Goal: Task Accomplishment & Management: Manage account settings

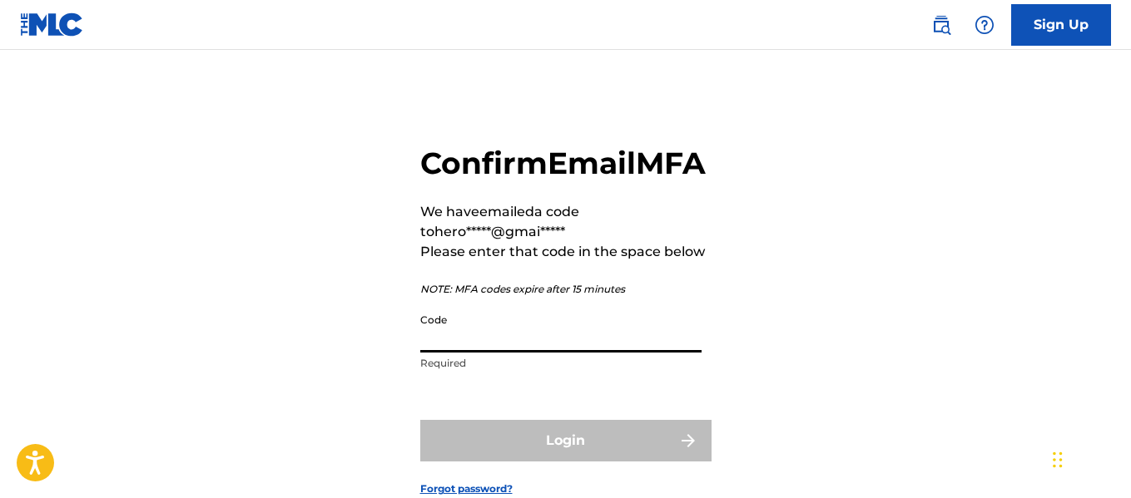
click at [526, 353] on input "Code" at bounding box center [560, 328] width 281 height 47
paste input "001653"
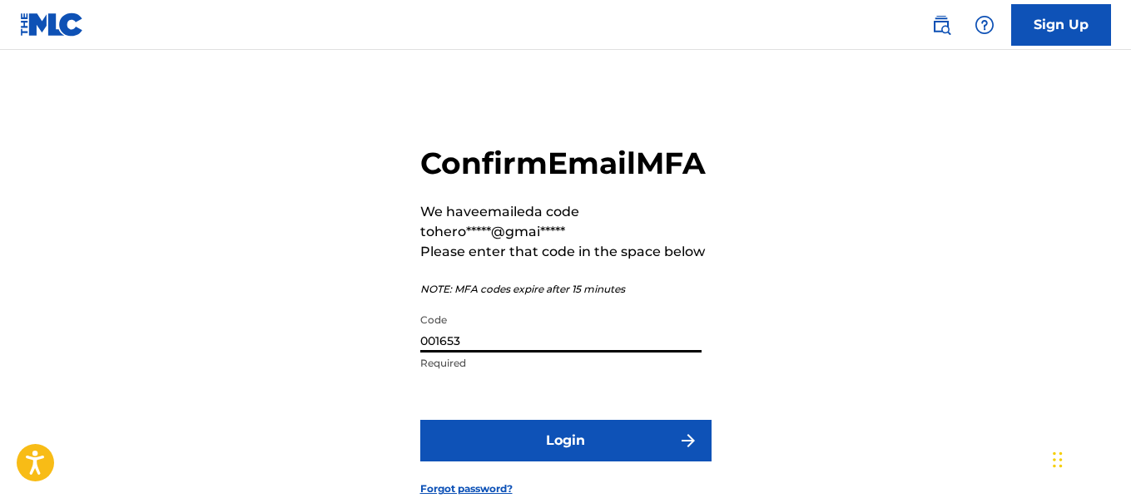
type input "001653"
click at [420, 420] on button "Login" at bounding box center [565, 441] width 291 height 42
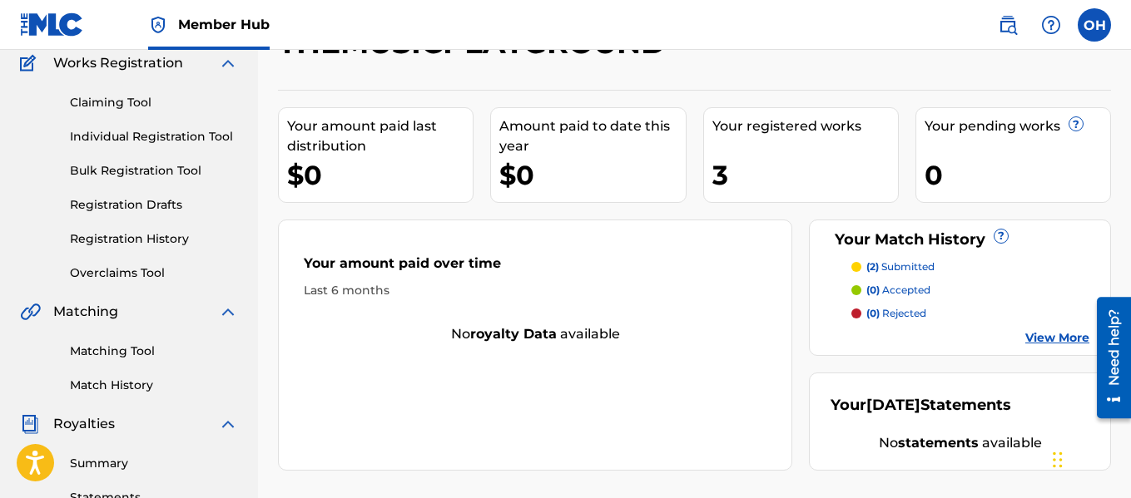
scroll to position [143, 0]
click at [162, 234] on link "Registration History" at bounding box center [154, 238] width 168 height 17
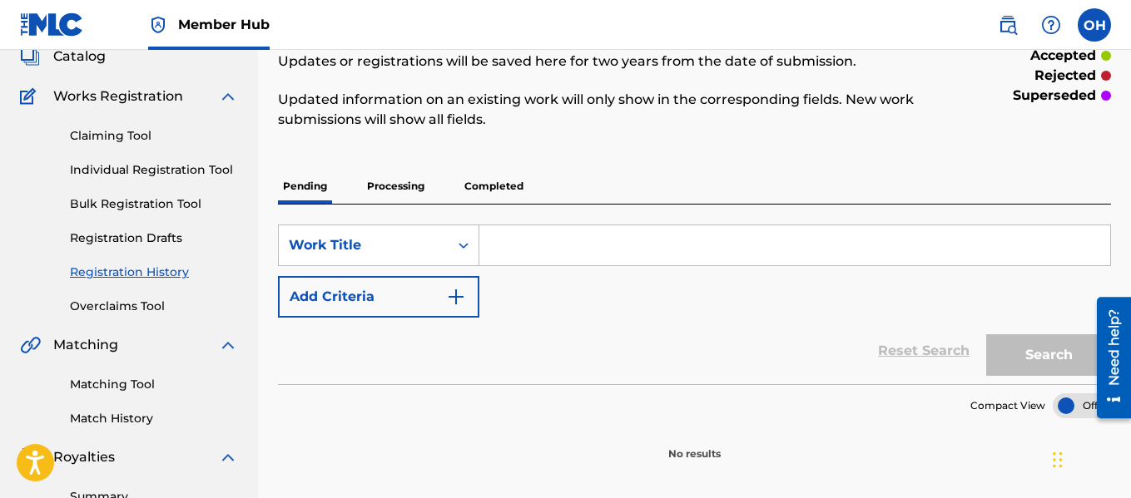
scroll to position [89, 0]
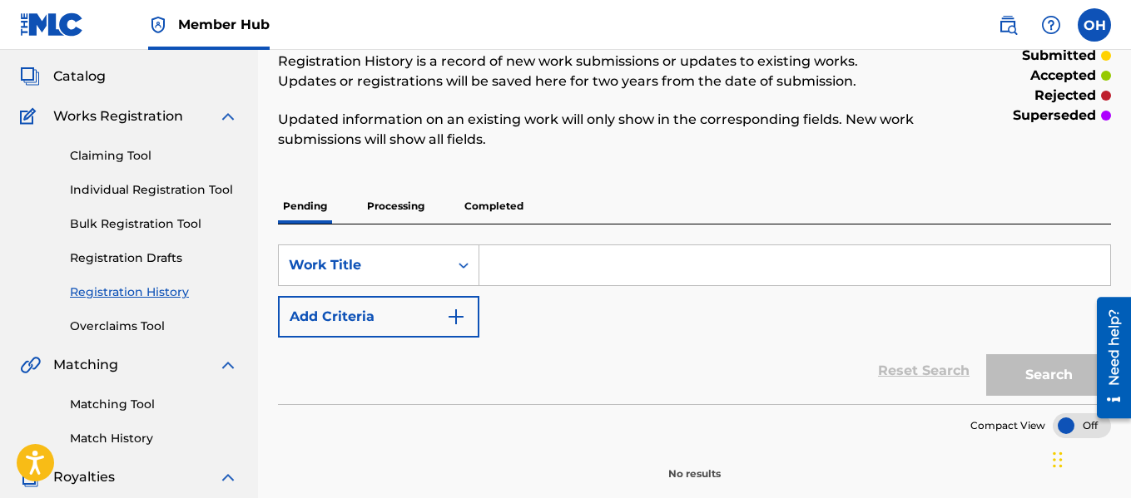
click at [497, 191] on p "Completed" at bounding box center [493, 206] width 69 height 35
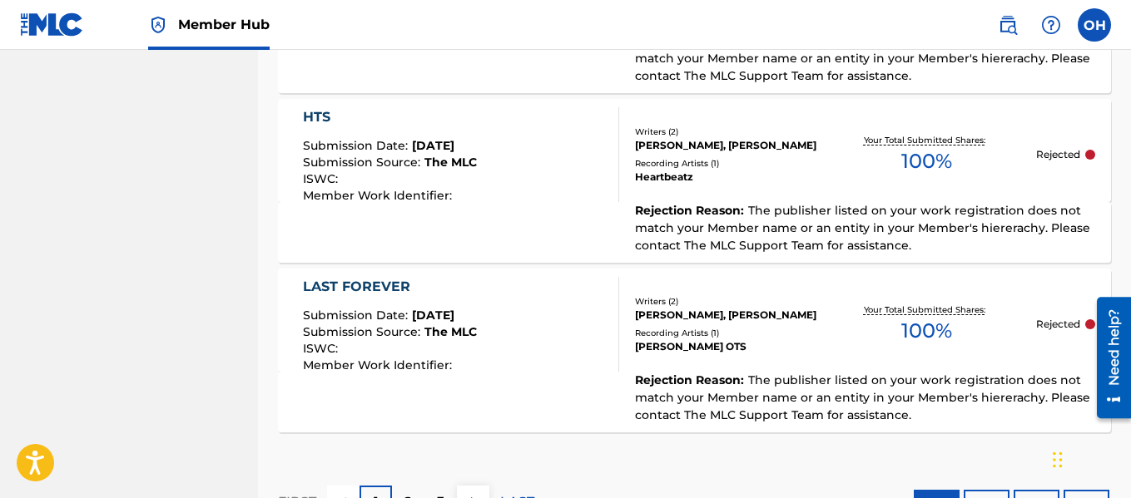
scroll to position [1971, 0]
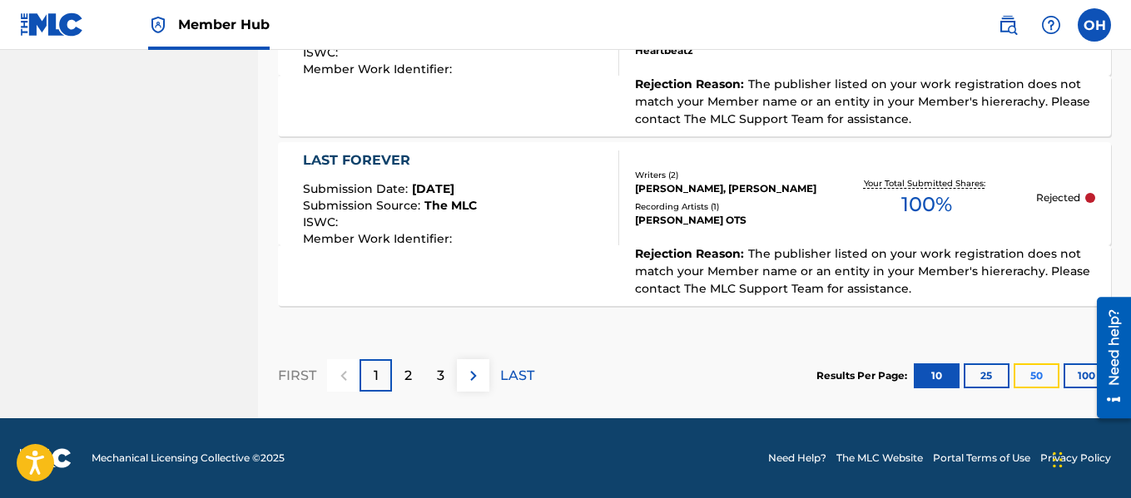
click at [1021, 369] on button "50" at bounding box center [1037, 376] width 46 height 25
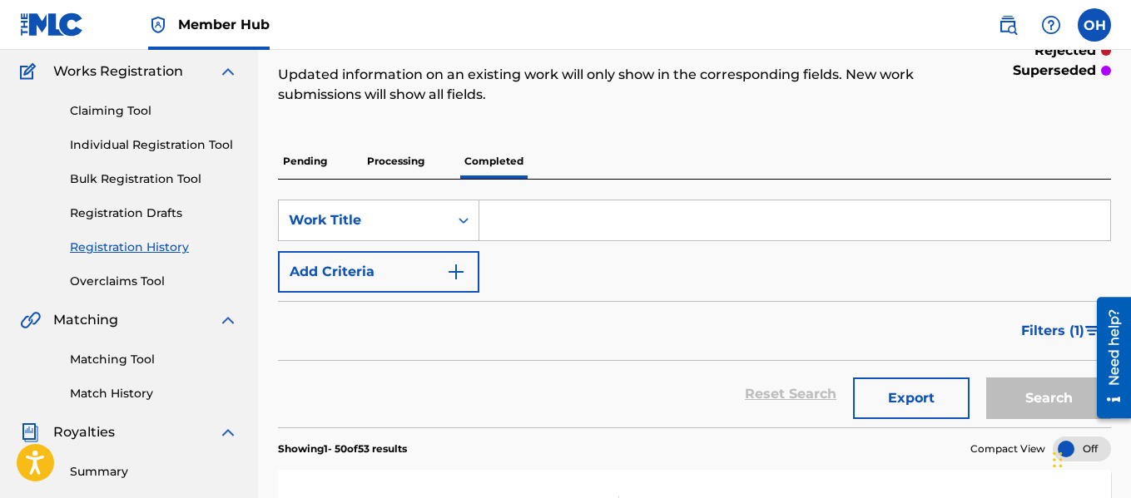
scroll to position [140, 0]
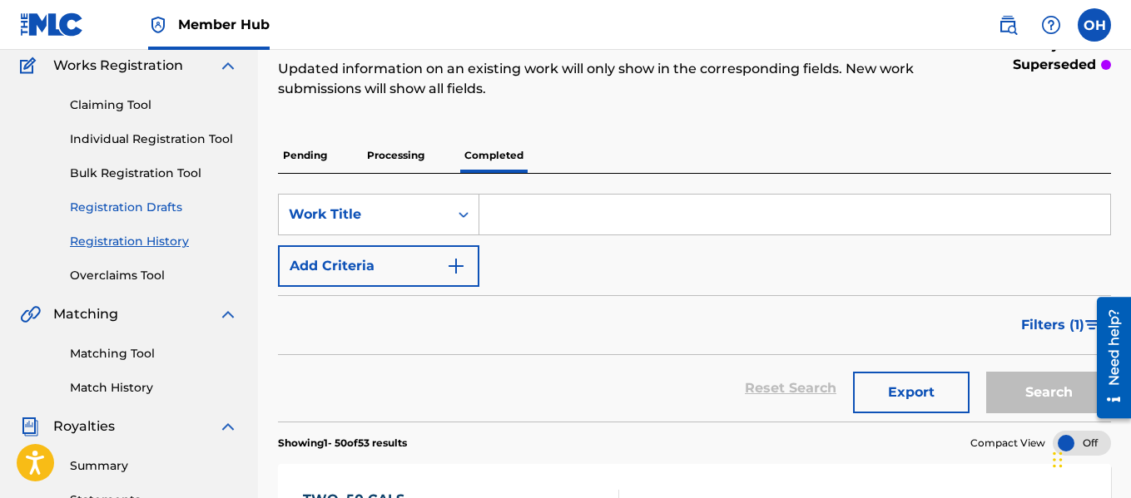
click at [136, 349] on link "Matching Tool" at bounding box center [154, 353] width 168 height 17
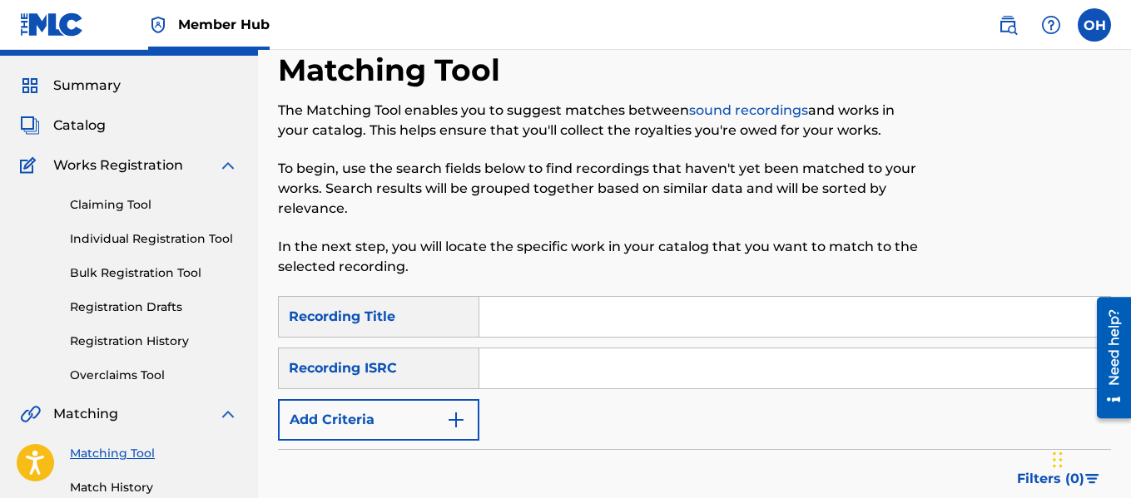
scroll to position [41, 0]
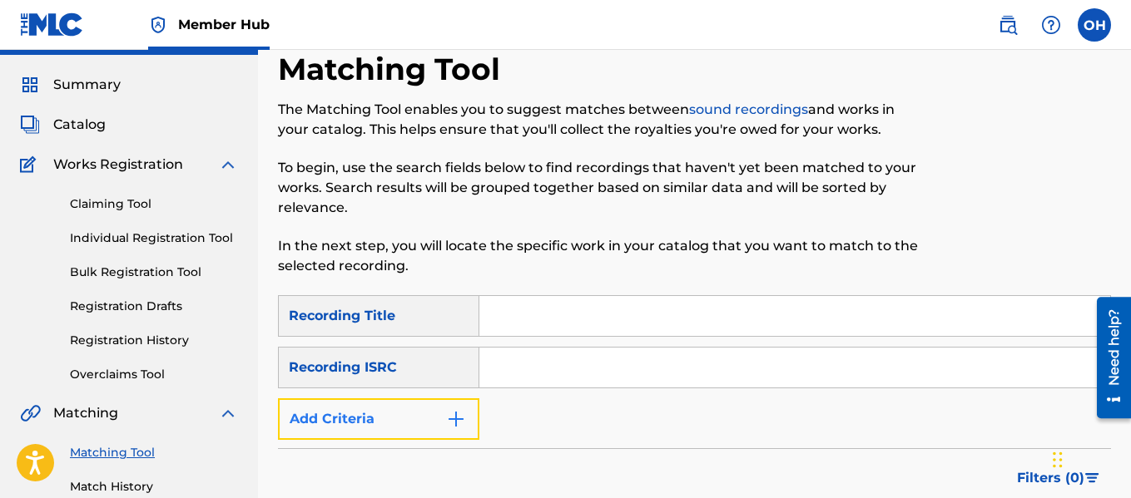
click at [458, 431] on button "Add Criteria" at bounding box center [378, 420] width 201 height 42
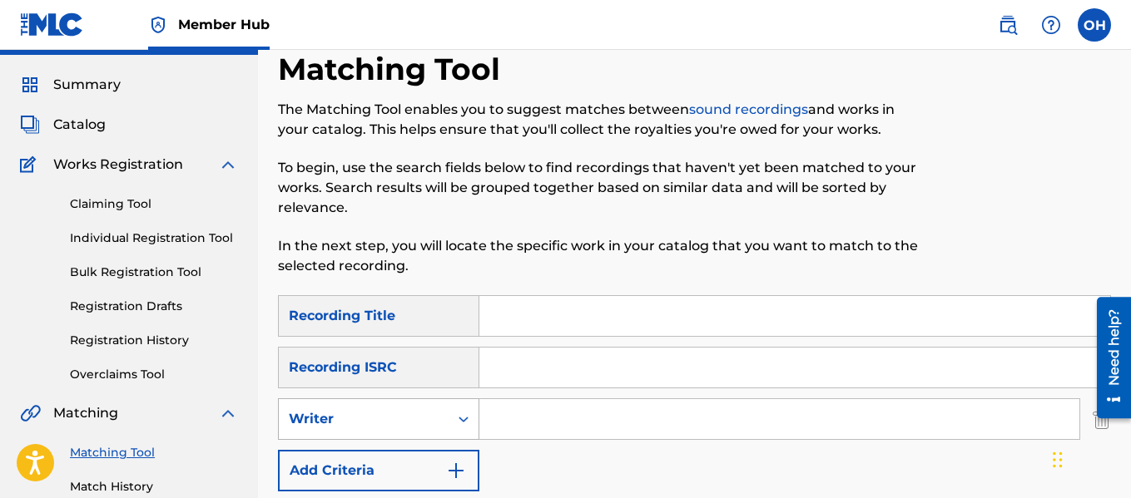
click at [412, 436] on div "Writer" at bounding box center [378, 420] width 201 height 42
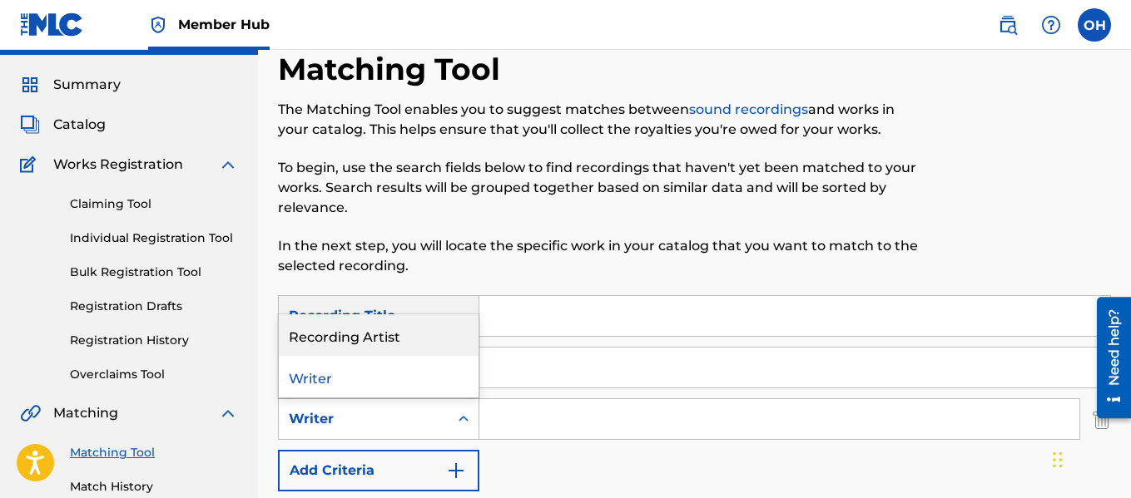
click at [409, 335] on div "Recording Artist" at bounding box center [379, 336] width 200 height 42
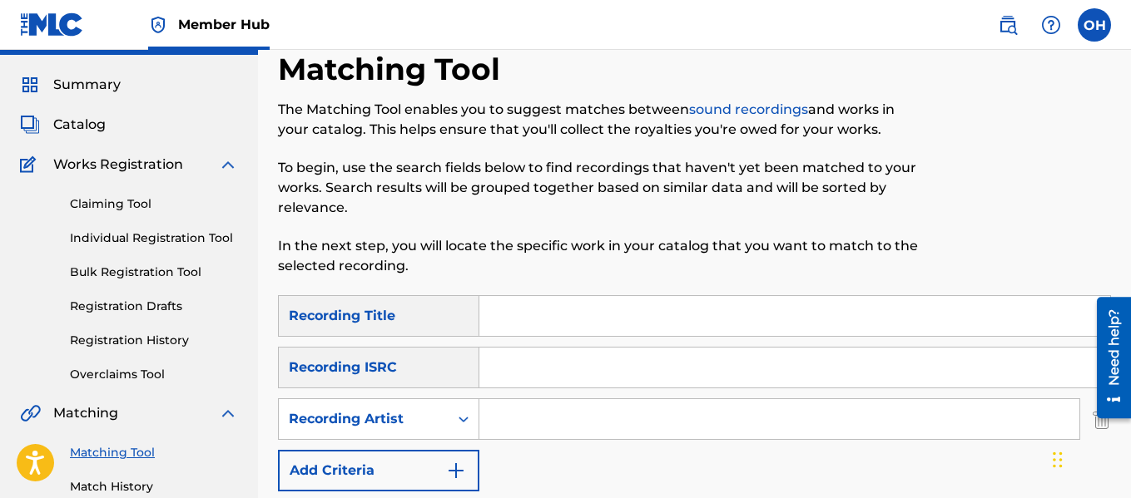
click at [522, 427] on input "Search Form" at bounding box center [779, 419] width 600 height 40
type input "li socket"
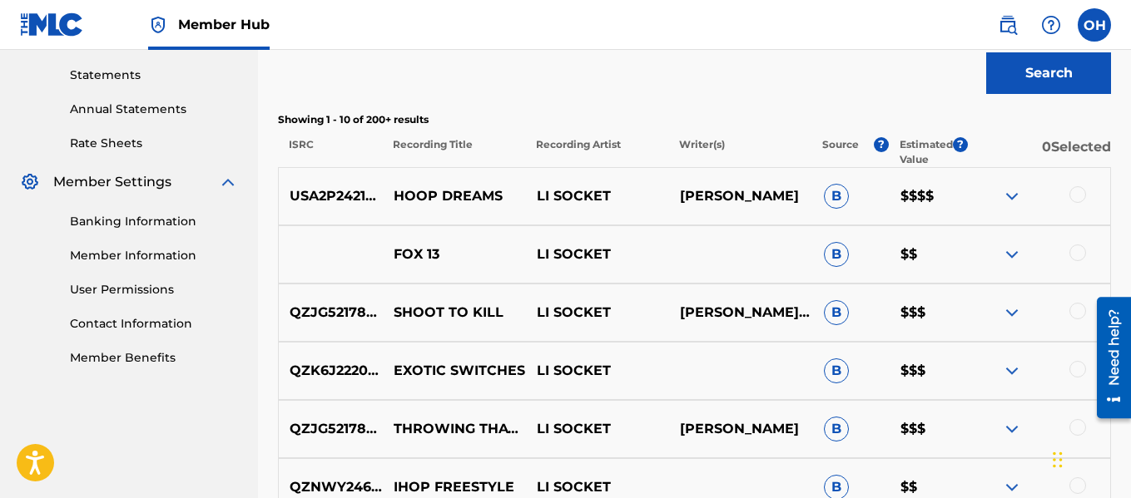
scroll to position [576, 0]
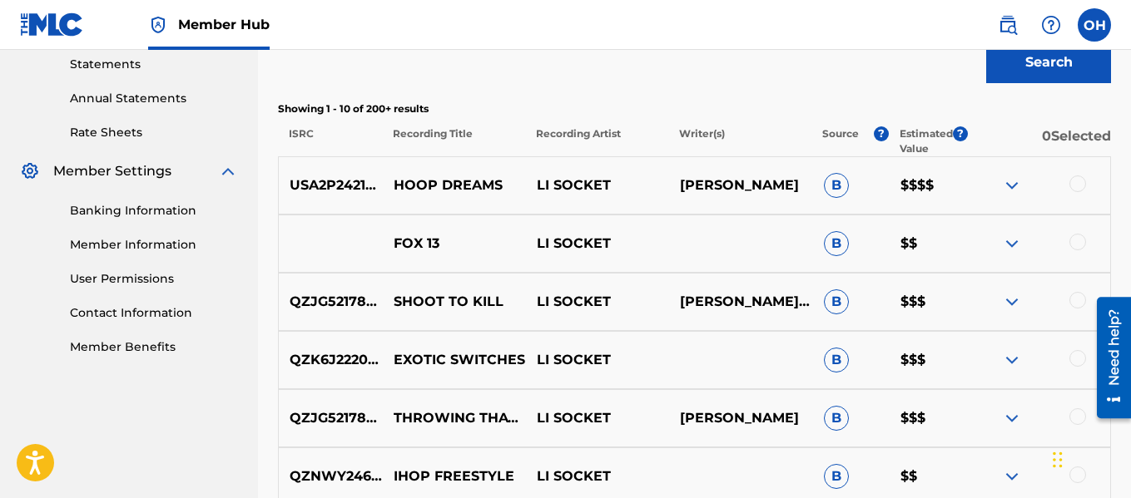
click at [1012, 189] on img at bounding box center [1012, 186] width 20 height 20
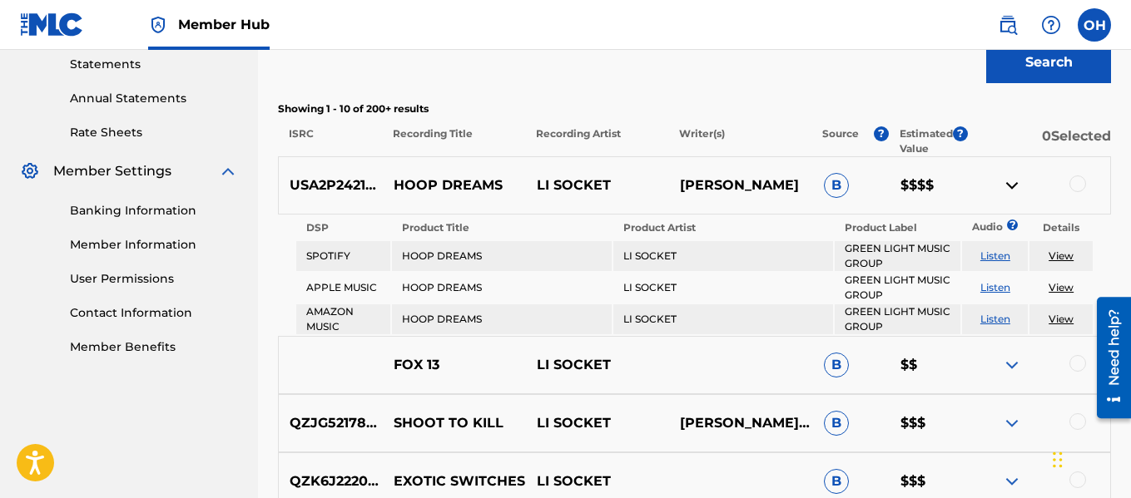
click at [1012, 187] on img at bounding box center [1012, 186] width 20 height 20
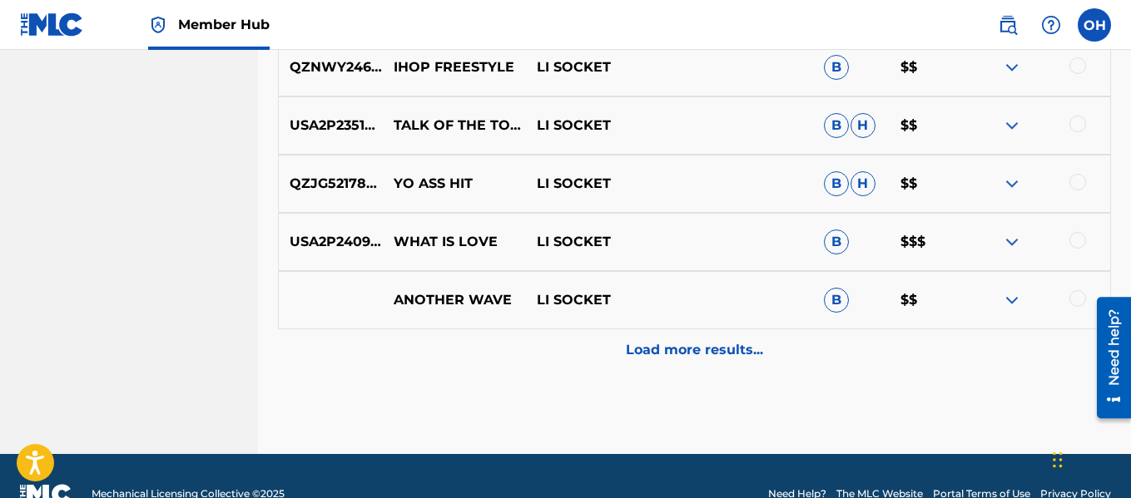
scroll to position [989, 0]
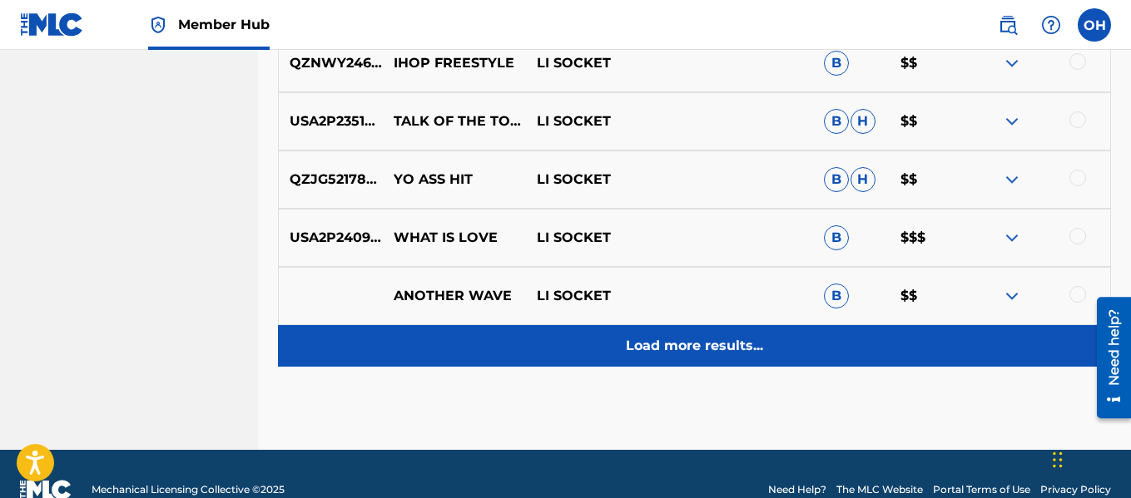
click at [695, 336] on p "Load more results..." at bounding box center [694, 346] width 137 height 20
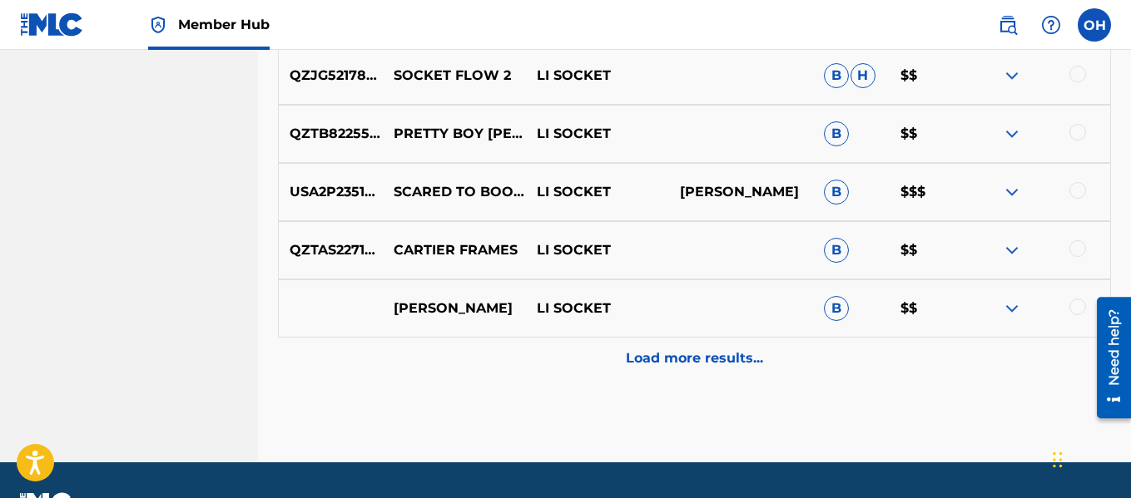
scroll to position [1604, 0]
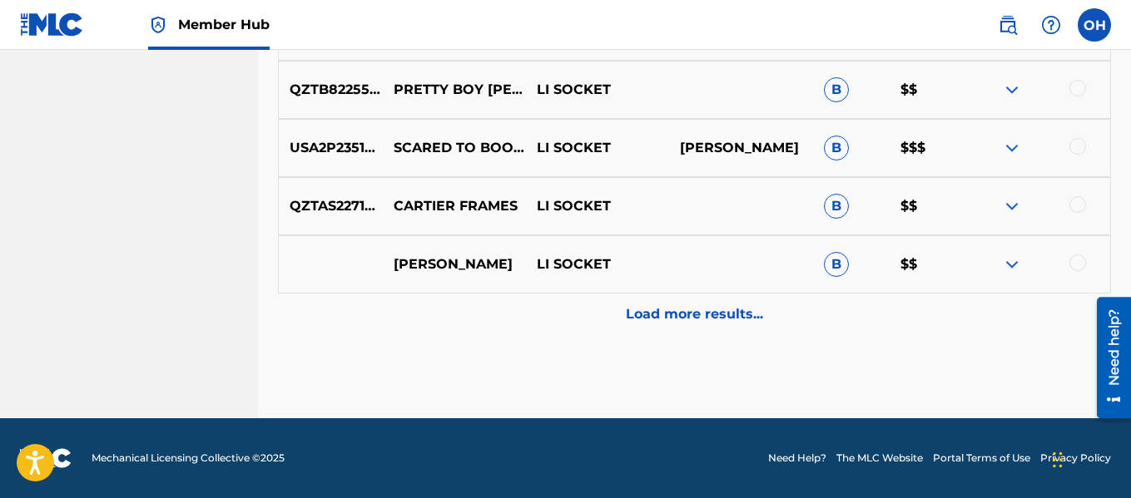
click at [696, 334] on div "Load more results..." at bounding box center [694, 315] width 833 height 42
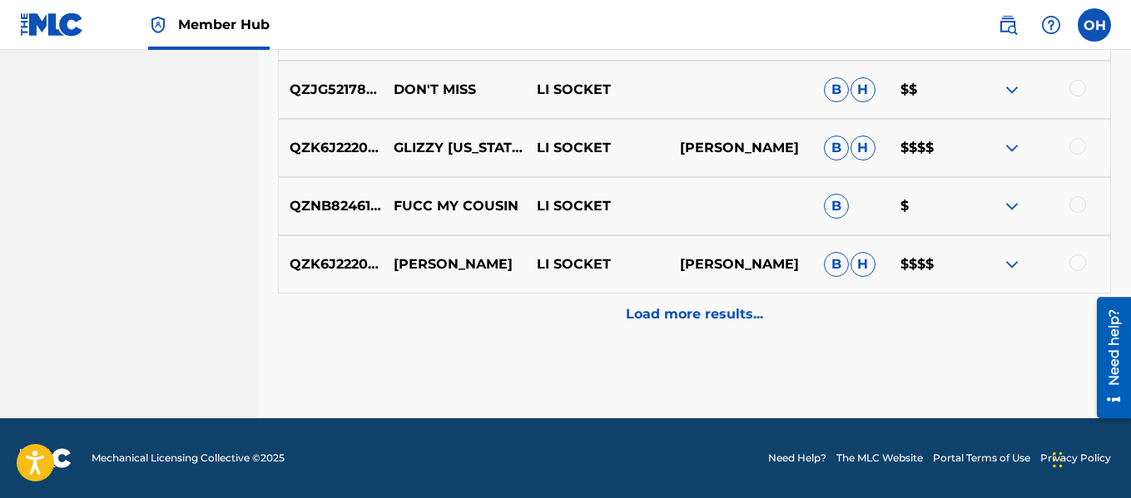
click at [696, 334] on div "Load more results..." at bounding box center [694, 315] width 833 height 42
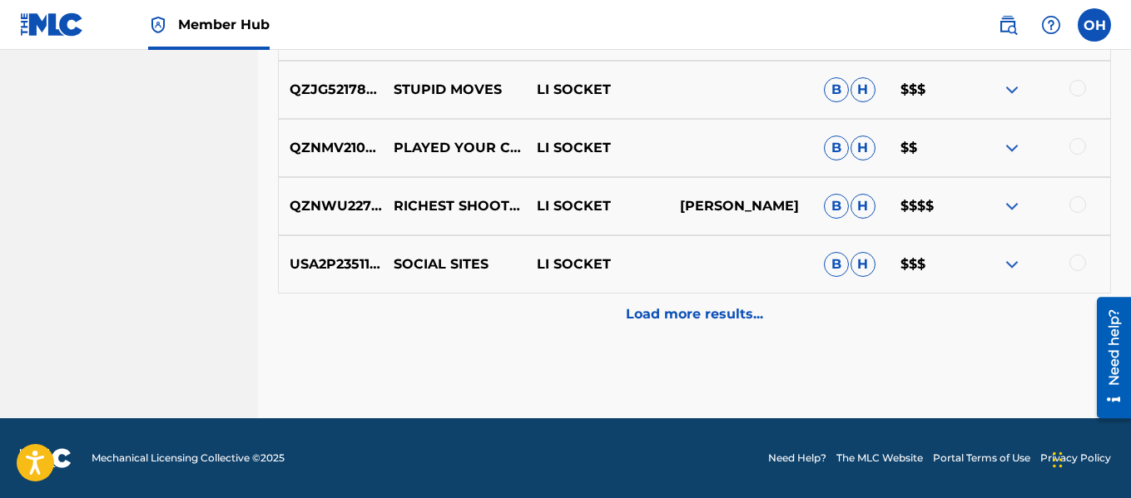
click at [696, 334] on div "Load more results..." at bounding box center [694, 315] width 833 height 42
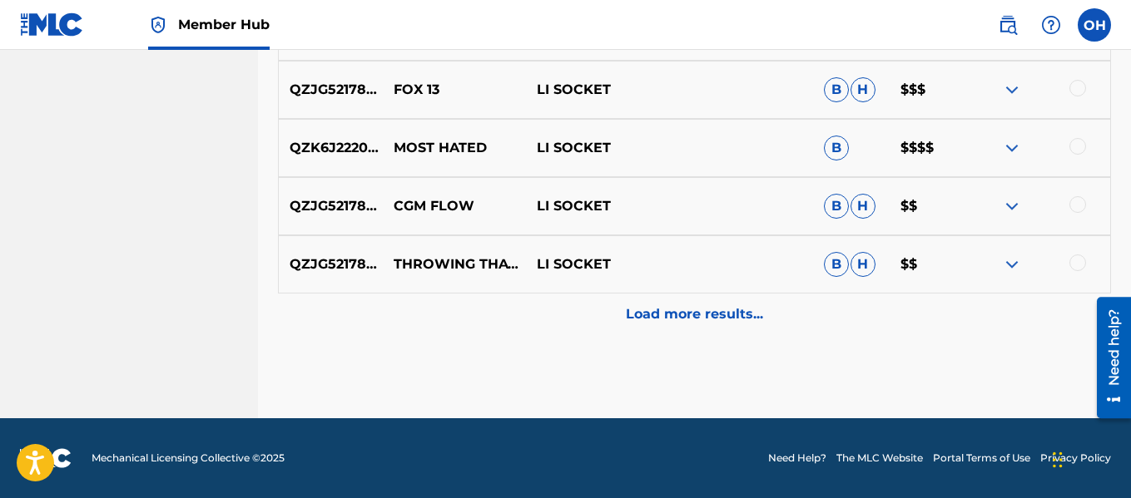
click at [696, 334] on div "Load more results..." at bounding box center [694, 315] width 833 height 42
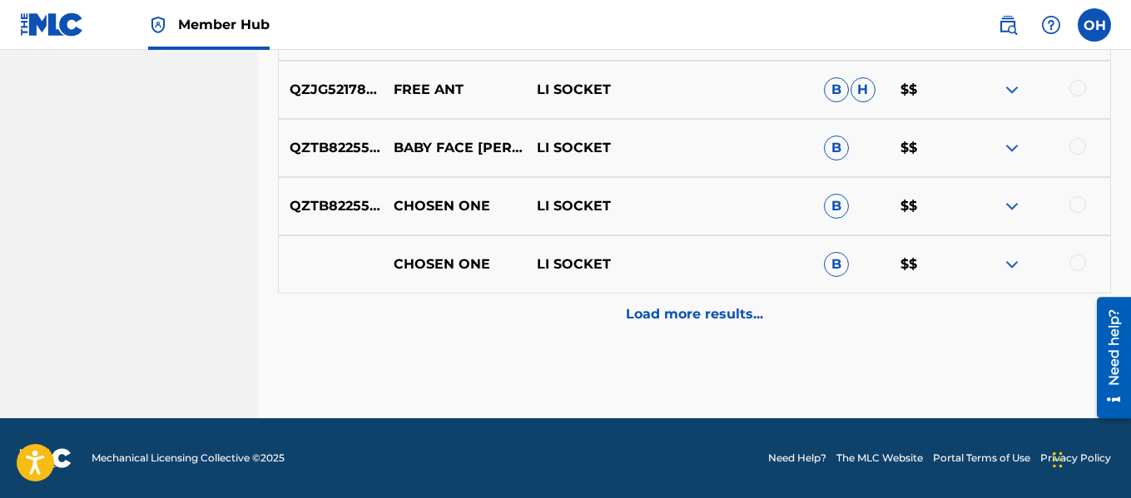
click at [696, 334] on div "Load more results..." at bounding box center [694, 315] width 833 height 42
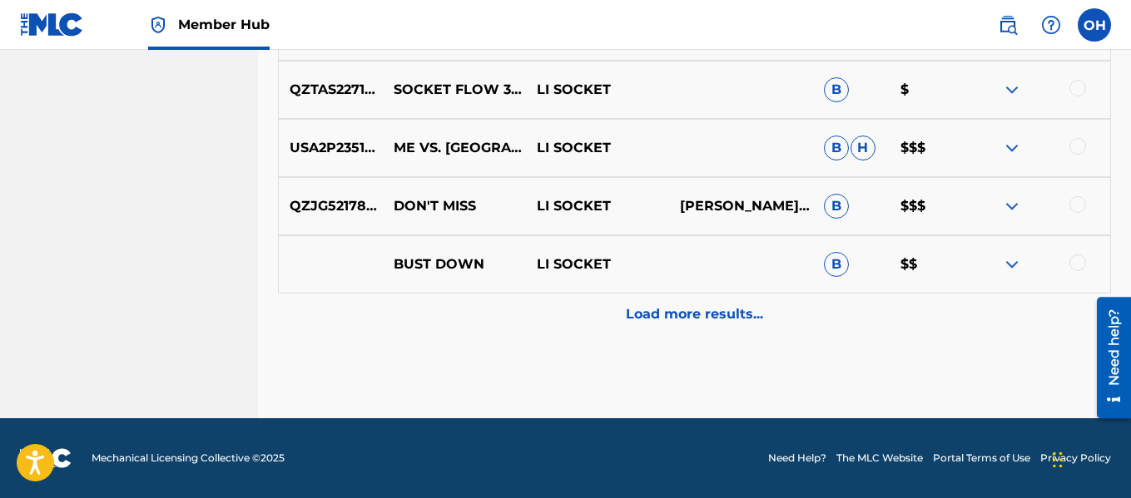
click at [696, 334] on div "Load more results..." at bounding box center [694, 315] width 833 height 42
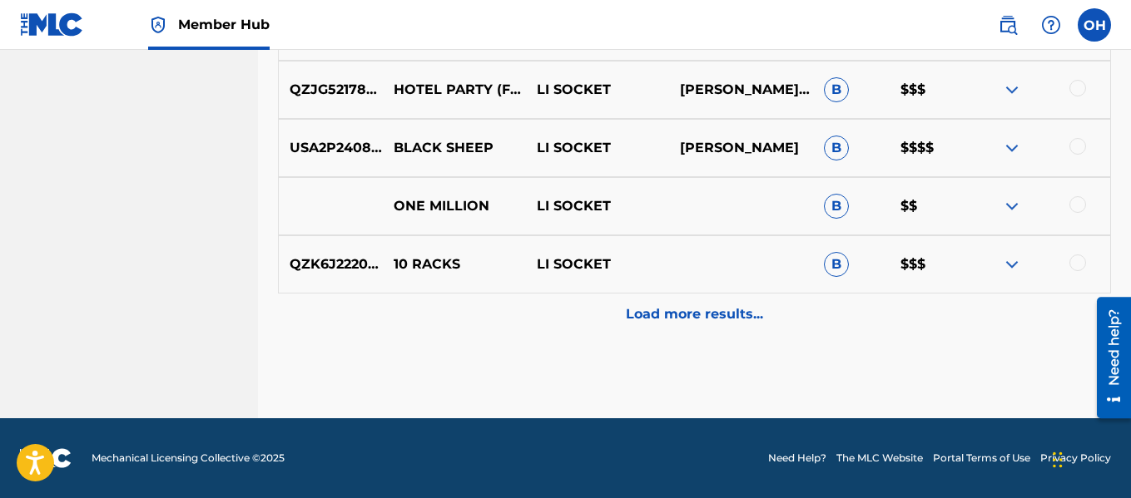
click at [696, 334] on div "Load more results..." at bounding box center [694, 315] width 833 height 42
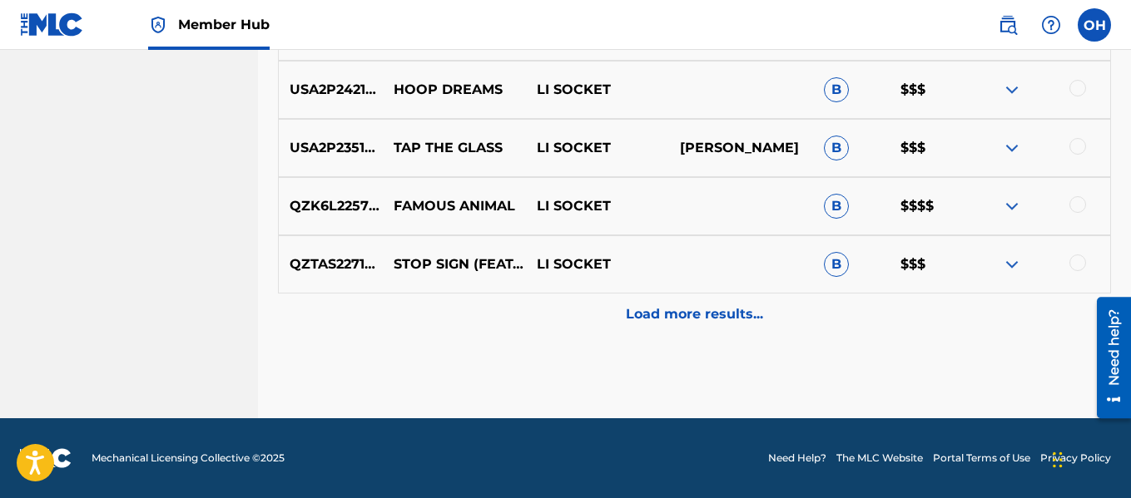
click at [696, 334] on div "Load more results..." at bounding box center [694, 315] width 833 height 42
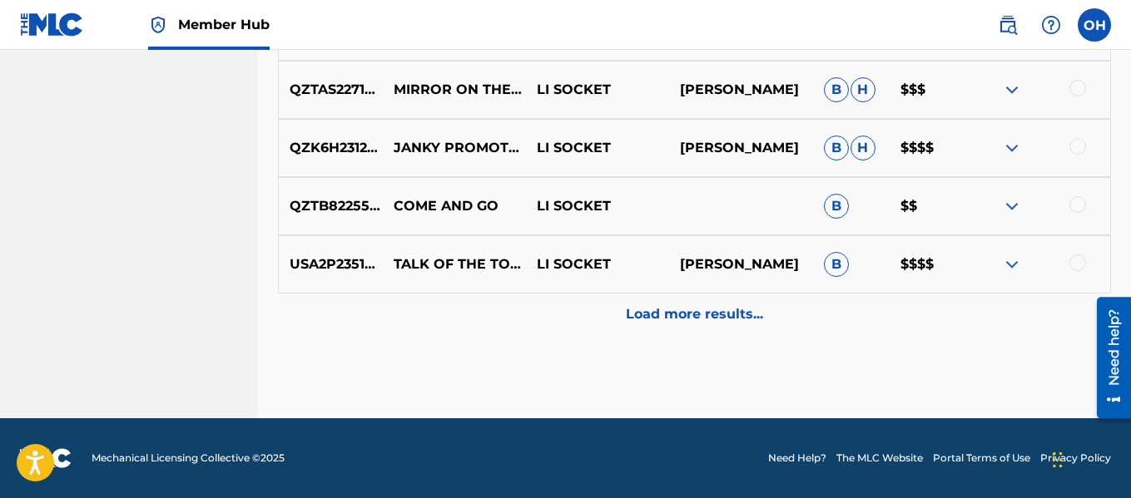
click at [696, 334] on div "Load more results..." at bounding box center [694, 315] width 833 height 42
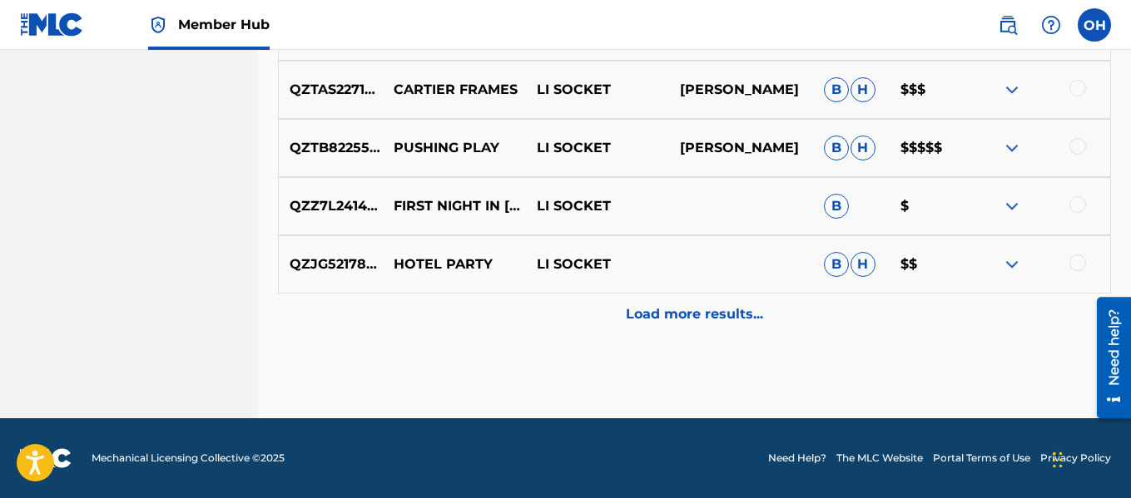
click at [696, 334] on div "Load more results..." at bounding box center [694, 315] width 833 height 42
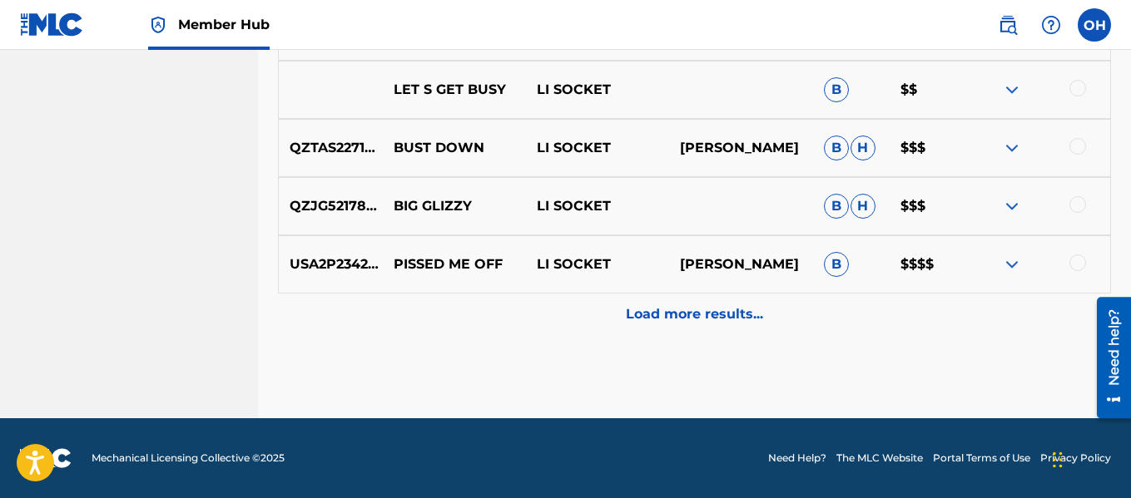
click at [696, 334] on div "Load more results..." at bounding box center [694, 315] width 833 height 42
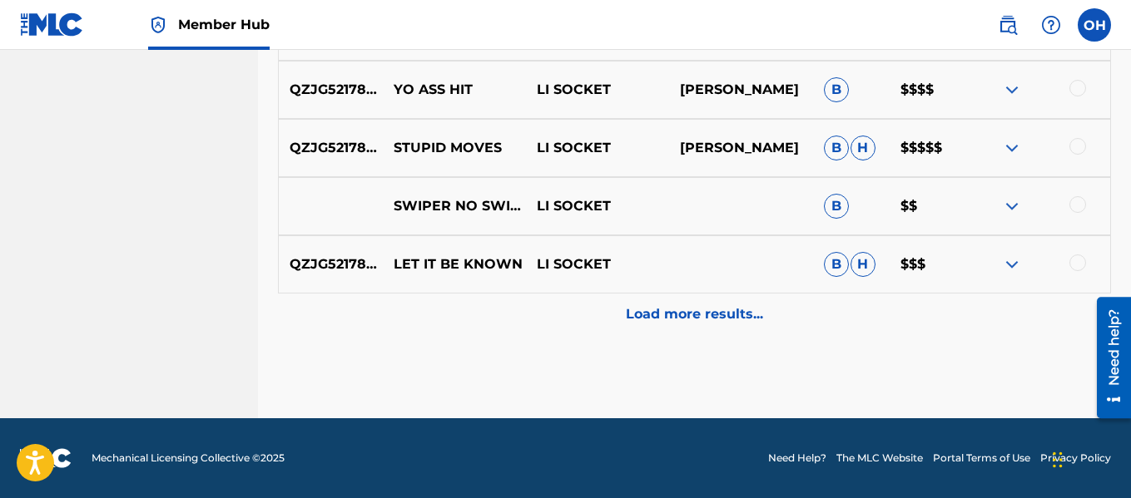
click at [696, 334] on div "Load more results..." at bounding box center [694, 315] width 833 height 42
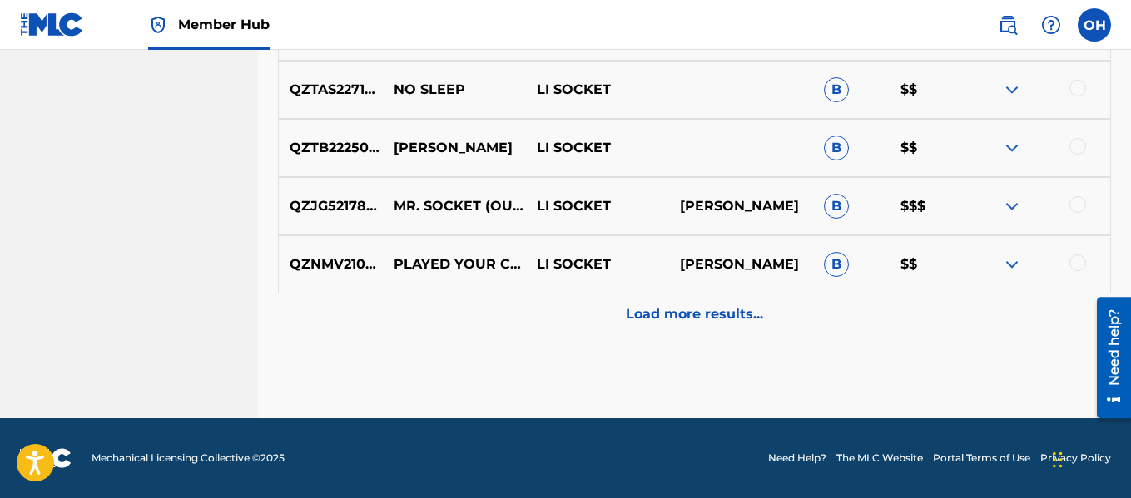
click at [696, 334] on div "Load more results..." at bounding box center [694, 315] width 833 height 42
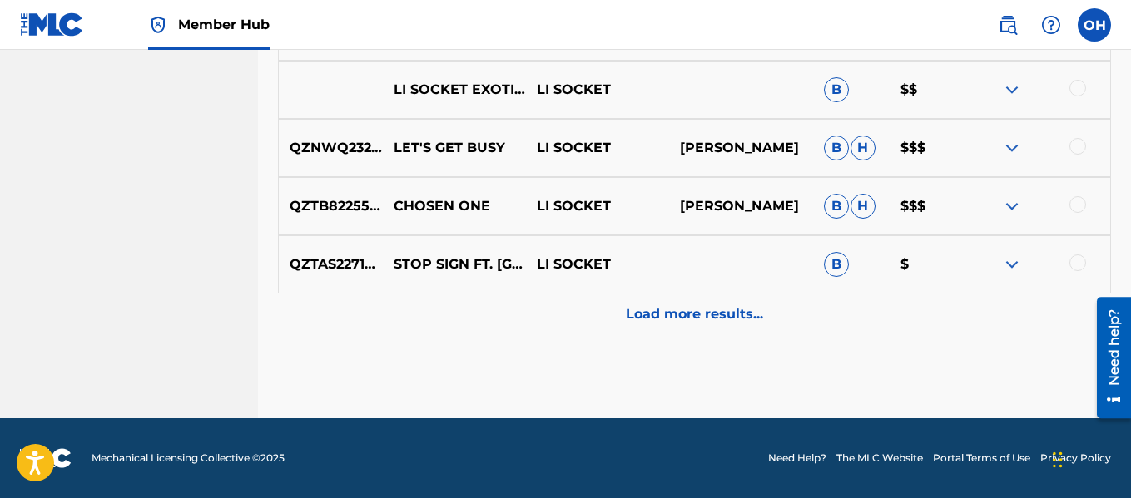
click at [696, 334] on div "Load more results..." at bounding box center [694, 315] width 833 height 42
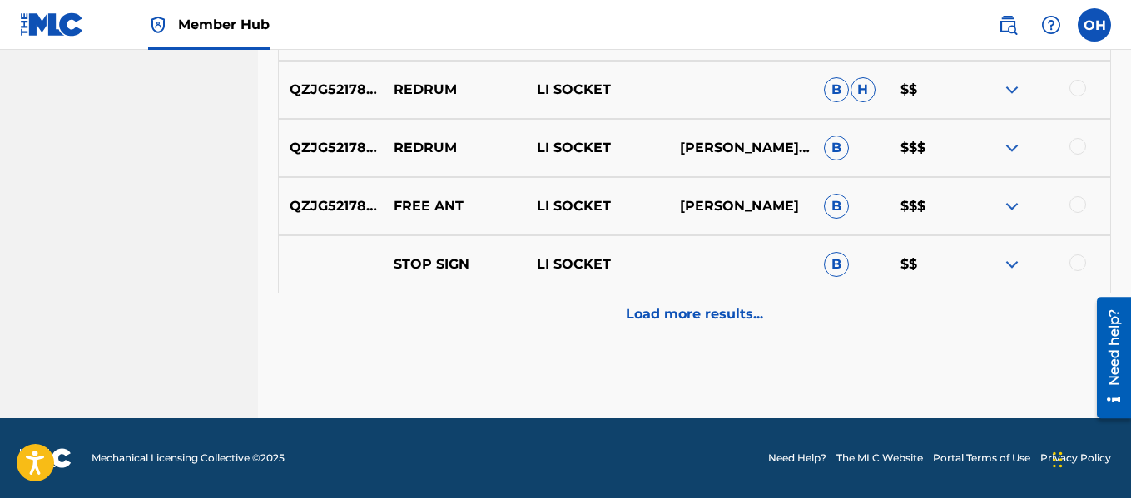
click at [696, 334] on div "Load more results..." at bounding box center [694, 315] width 833 height 42
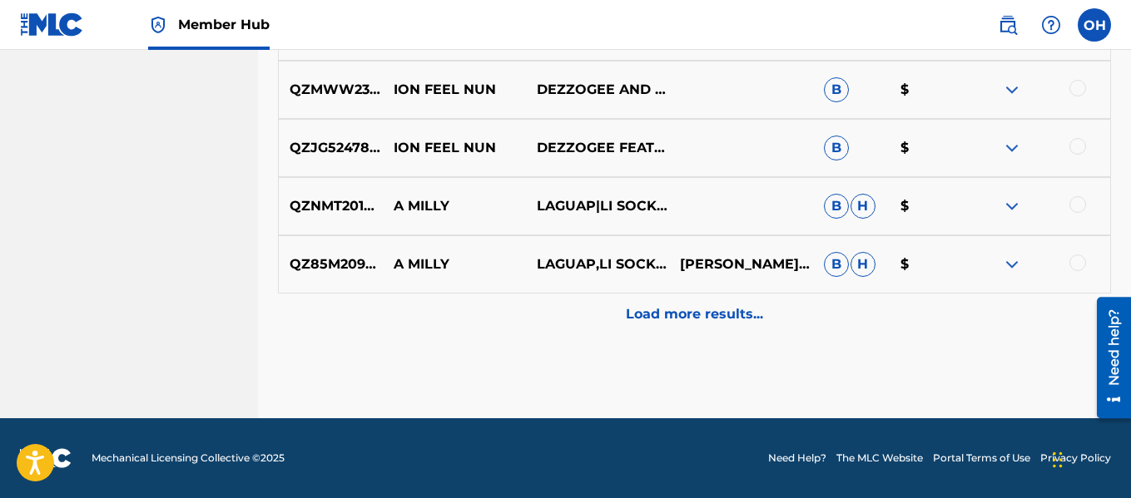
click at [696, 334] on div "Load more results..." at bounding box center [694, 315] width 833 height 42
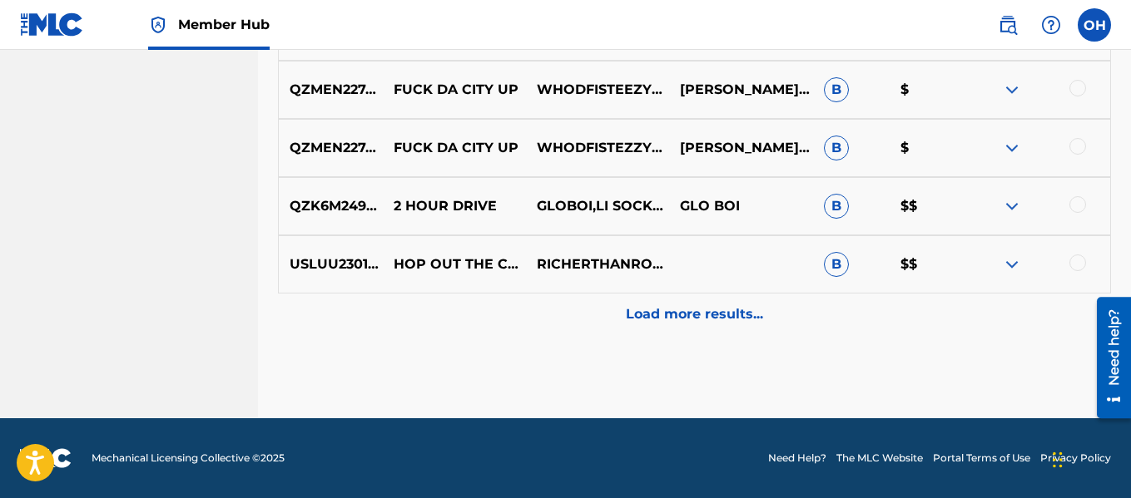
click at [696, 334] on div "Load more results..." at bounding box center [694, 315] width 833 height 42
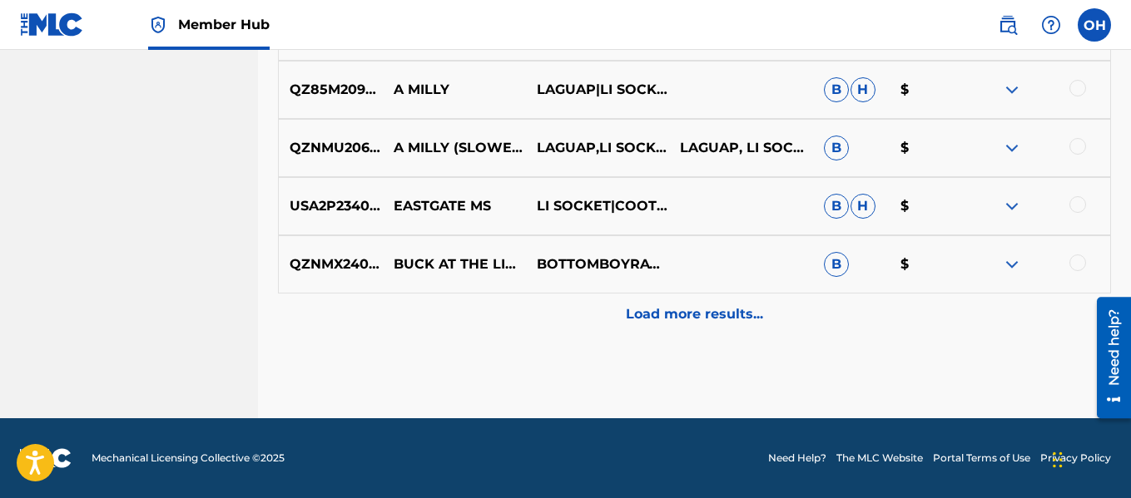
click at [696, 334] on div "Load more results..." at bounding box center [694, 315] width 833 height 42
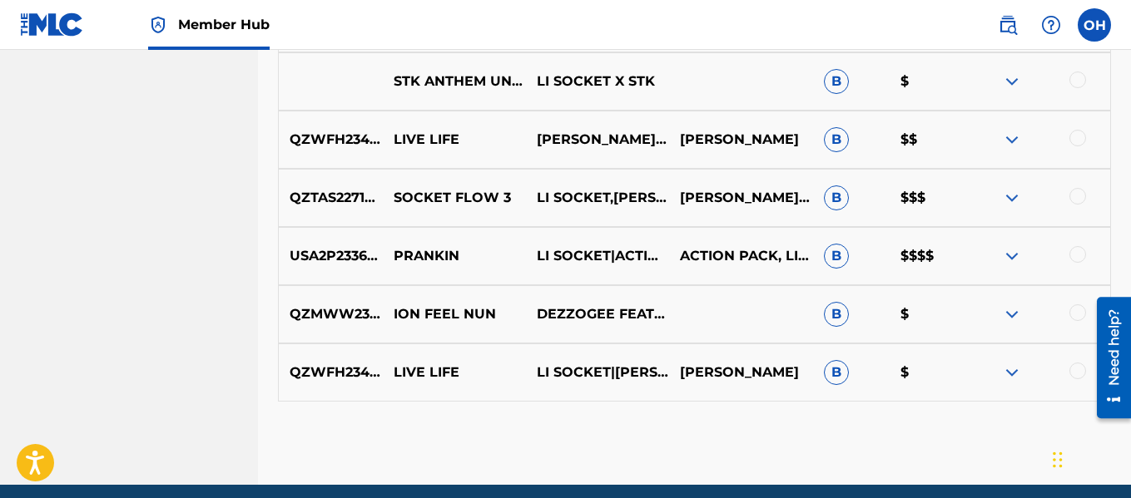
scroll to position [12047, 0]
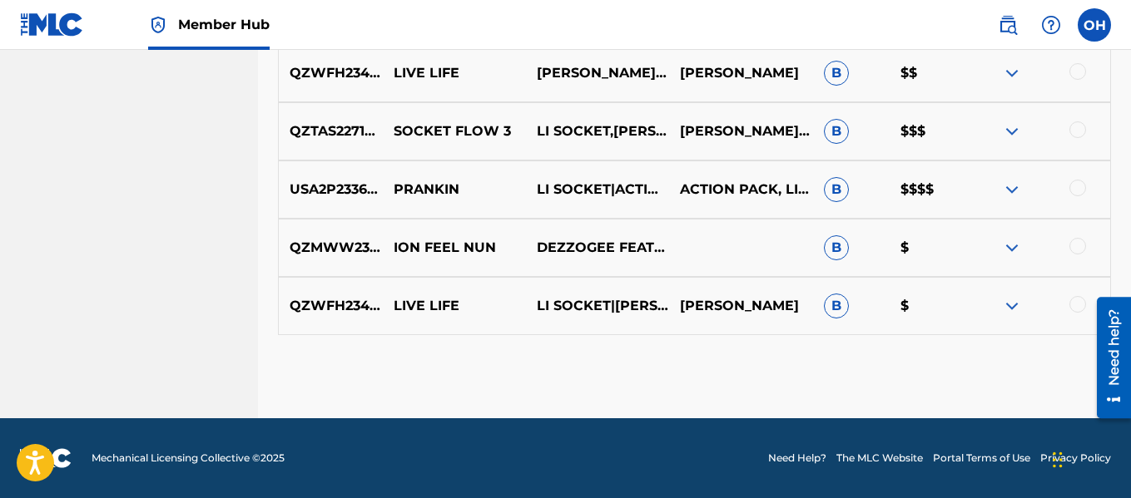
click at [696, 334] on div "QZWFH2343722 LIVE LIFE LI SOCKET|[PERSON_NAME] [PERSON_NAME] B $" at bounding box center [694, 306] width 833 height 58
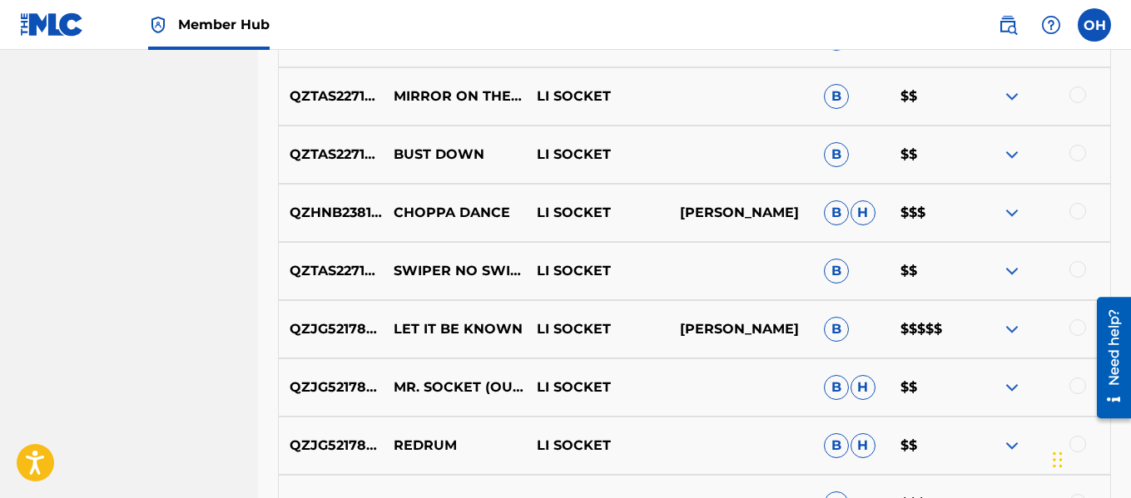
scroll to position [9402, 0]
click at [1007, 329] on img at bounding box center [1012, 330] width 20 height 20
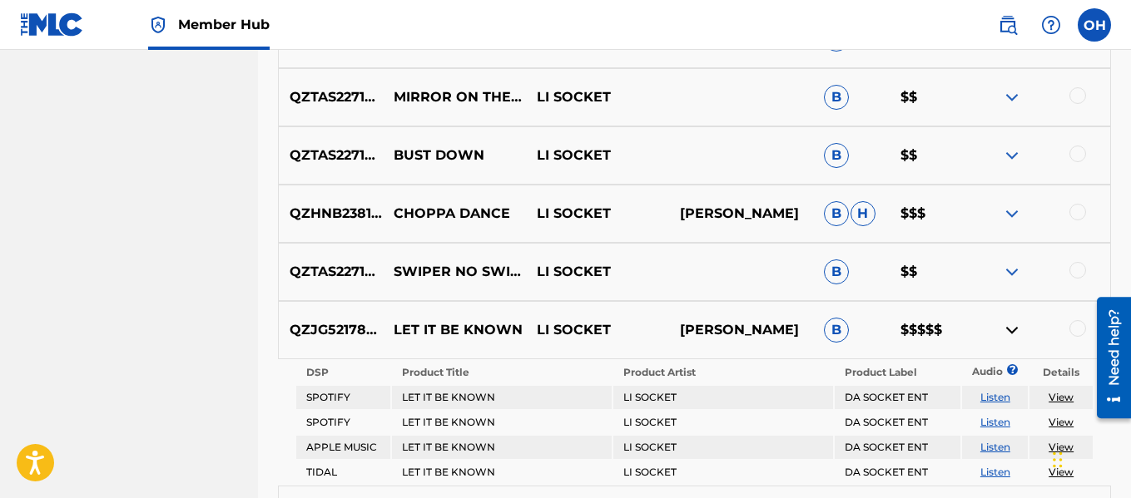
click at [1008, 327] on img at bounding box center [1012, 330] width 20 height 20
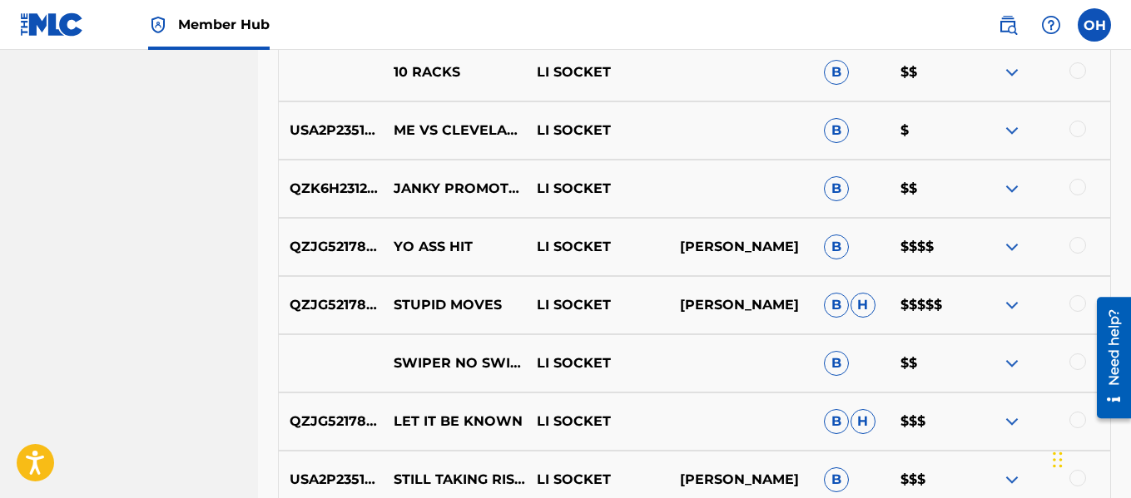
scroll to position [7853, 0]
click at [1010, 305] on img at bounding box center [1012, 306] width 20 height 20
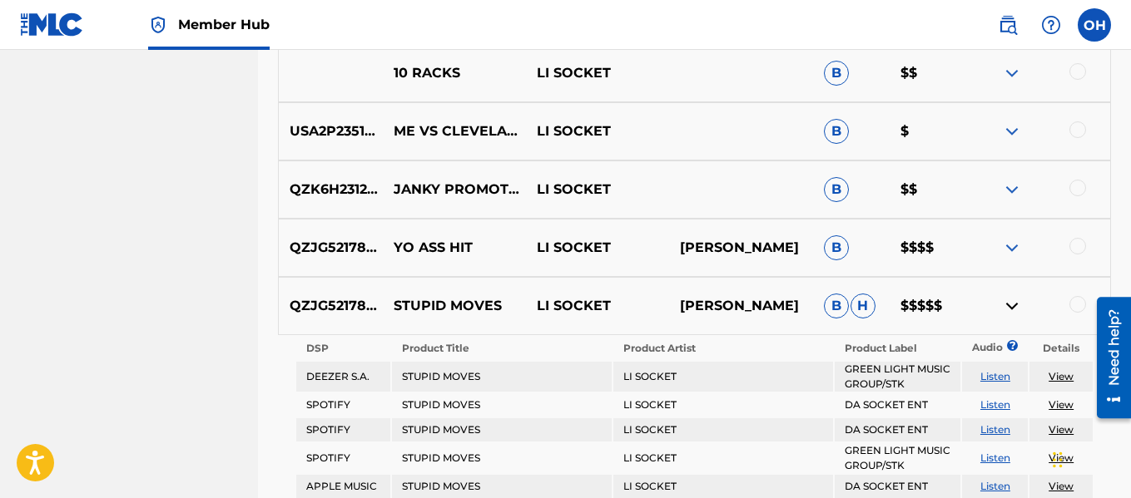
click at [1010, 305] on img at bounding box center [1012, 306] width 20 height 20
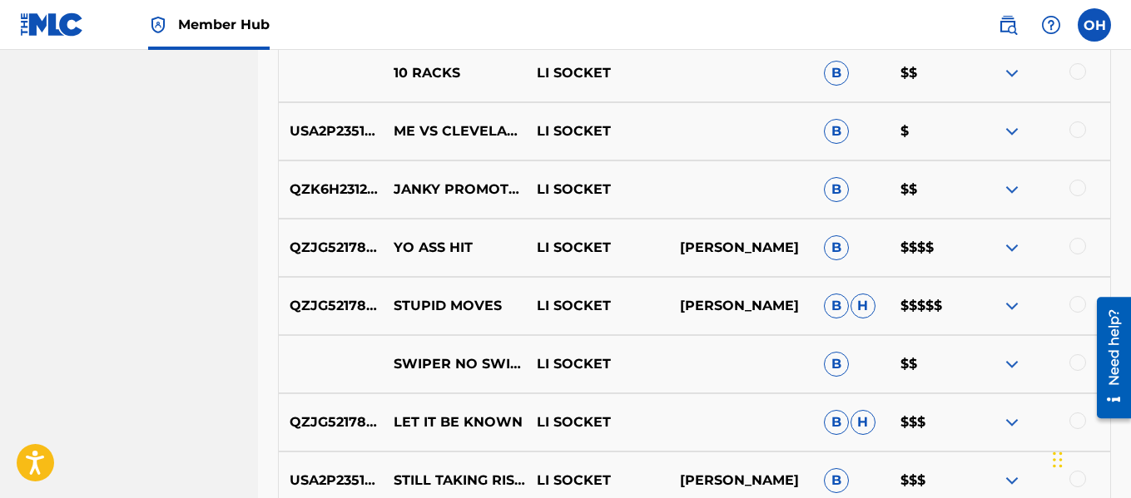
click at [1007, 244] on img at bounding box center [1012, 248] width 20 height 20
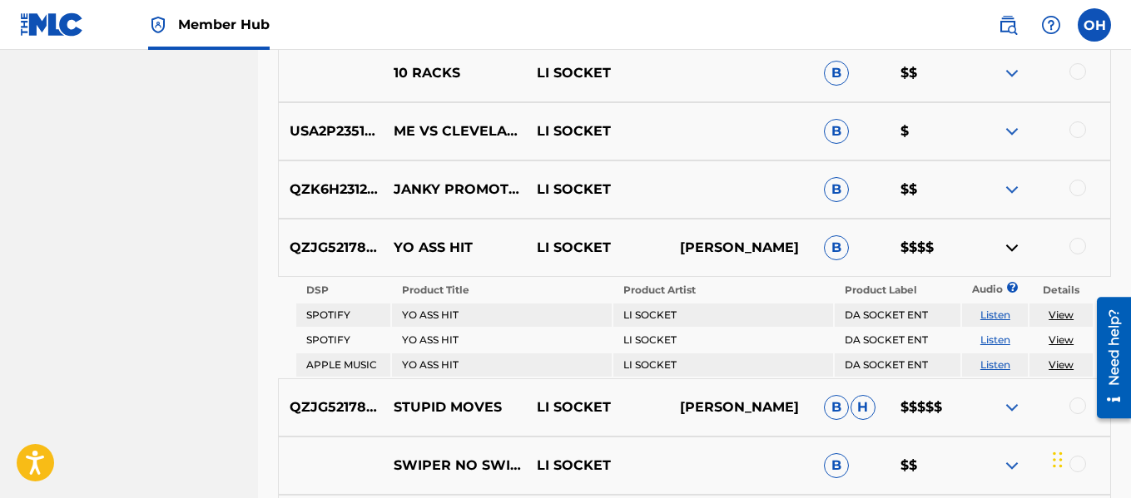
click at [1007, 244] on img at bounding box center [1012, 248] width 20 height 20
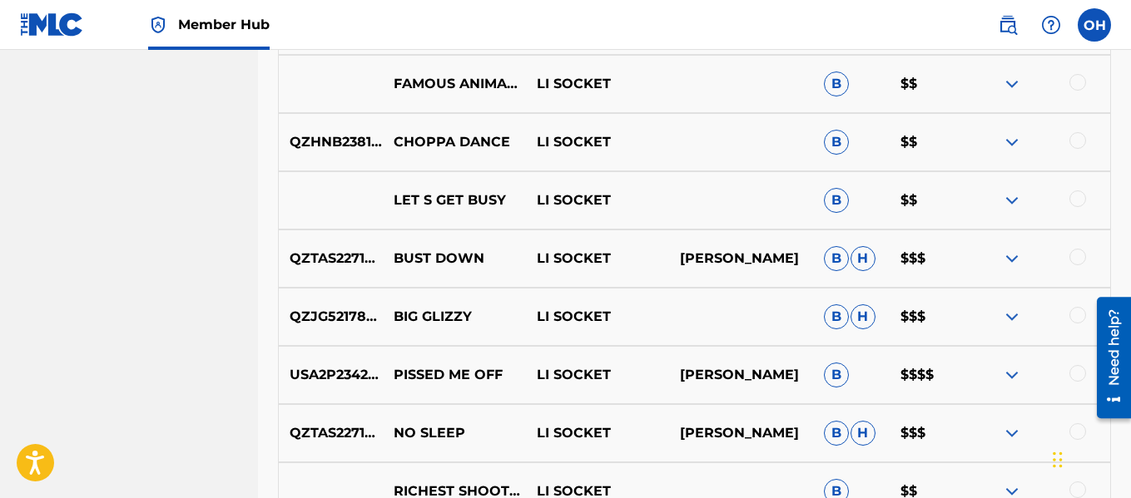
scroll to position [7311, 0]
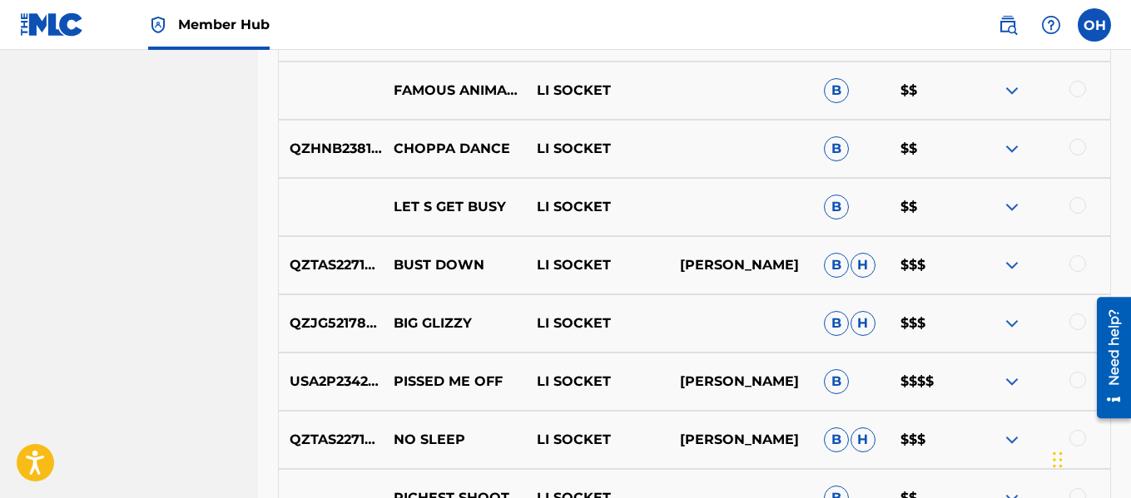
click at [1013, 381] on img at bounding box center [1012, 382] width 20 height 20
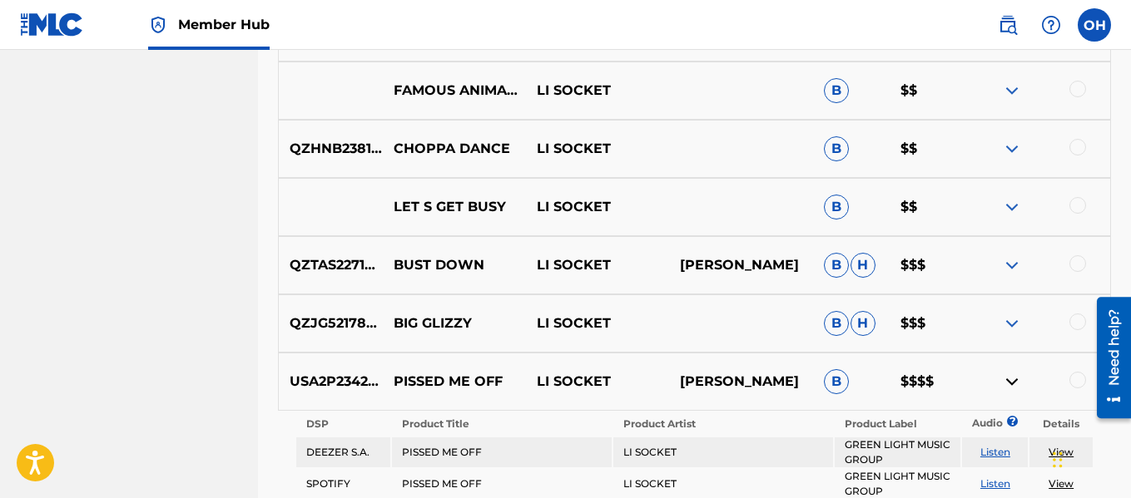
click at [1013, 381] on img at bounding box center [1012, 382] width 20 height 20
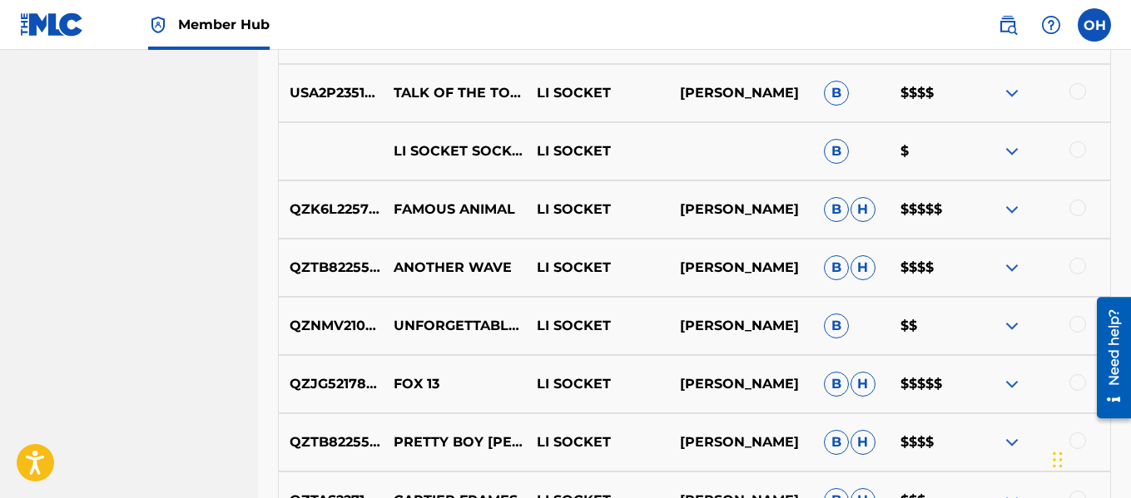
scroll to position [6413, 0]
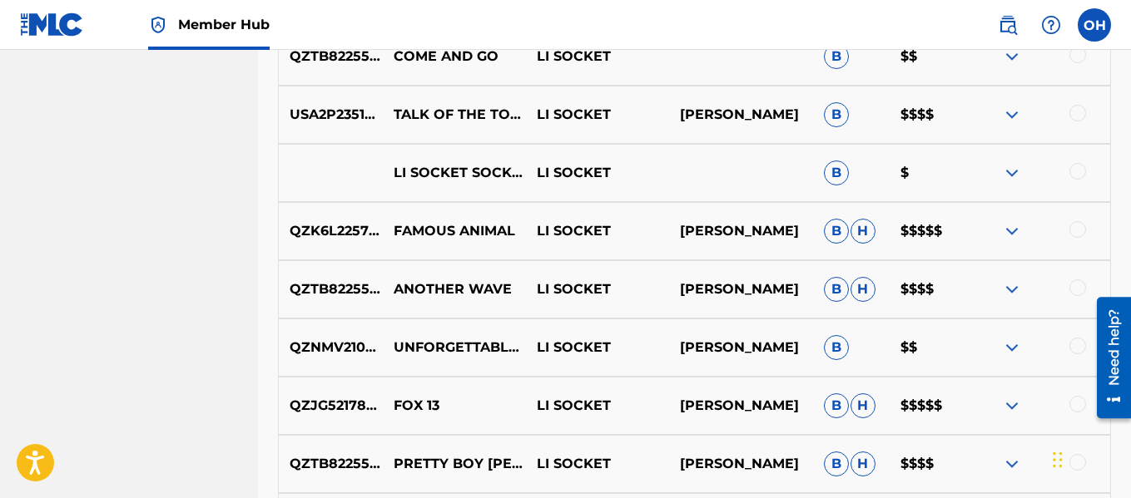
click at [1014, 231] on img at bounding box center [1012, 231] width 20 height 20
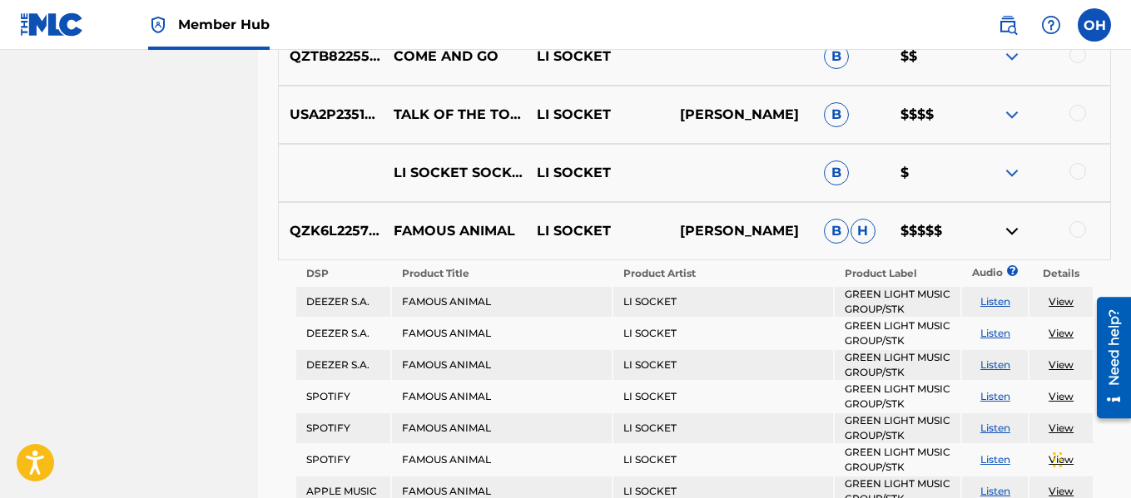
click at [1014, 230] on img at bounding box center [1012, 231] width 20 height 20
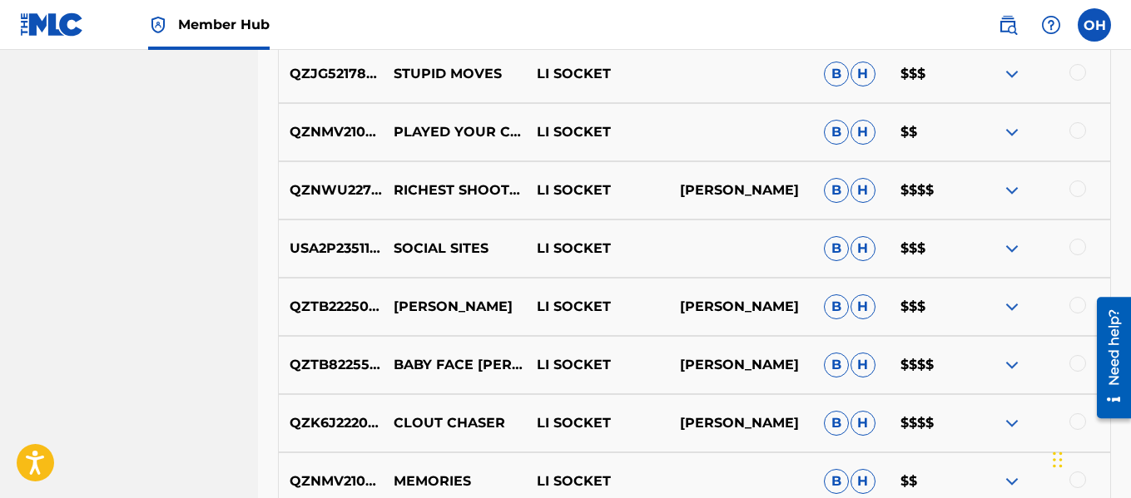
scroll to position [2784, 0]
click at [1013, 185] on img at bounding box center [1012, 191] width 20 height 20
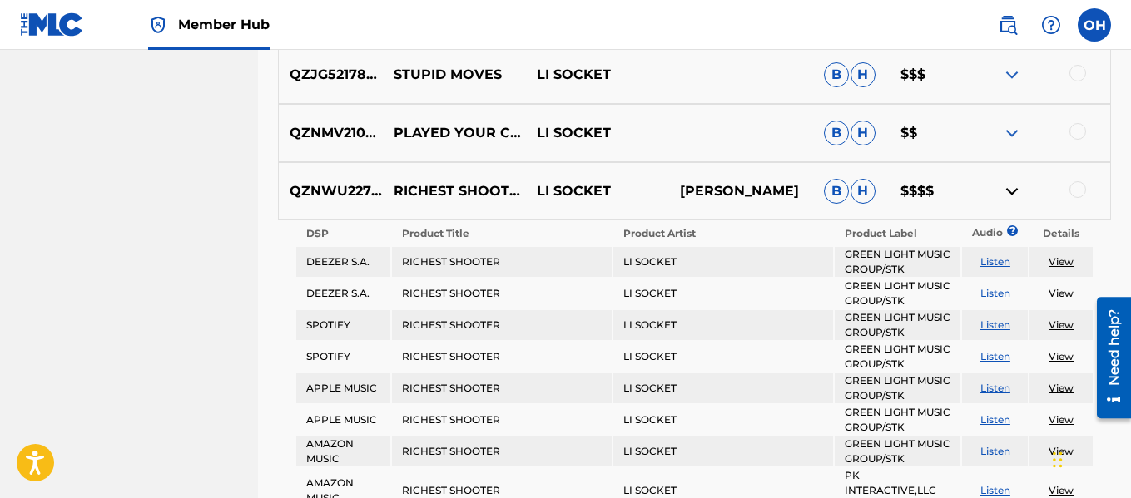
click at [1013, 185] on img at bounding box center [1012, 191] width 20 height 20
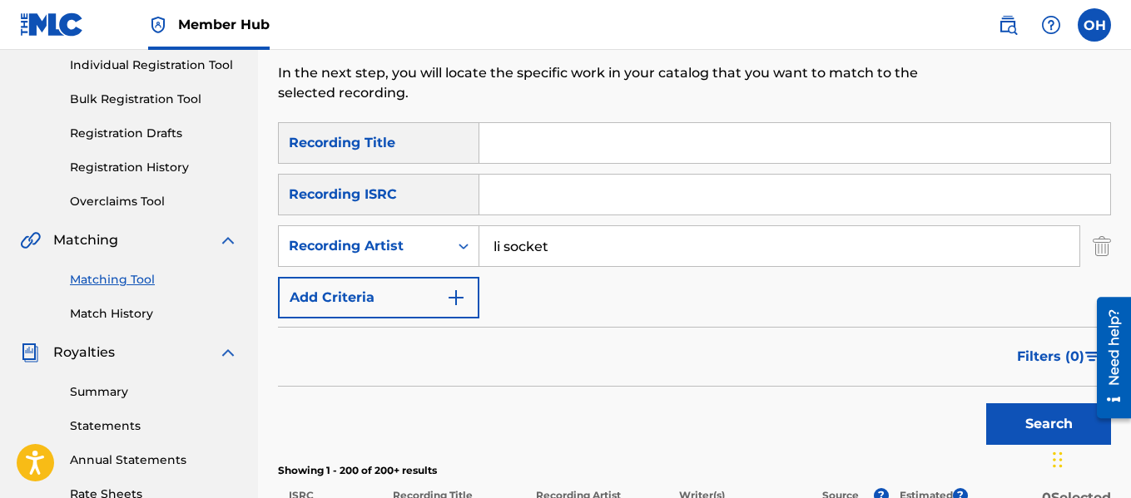
scroll to position [0, 0]
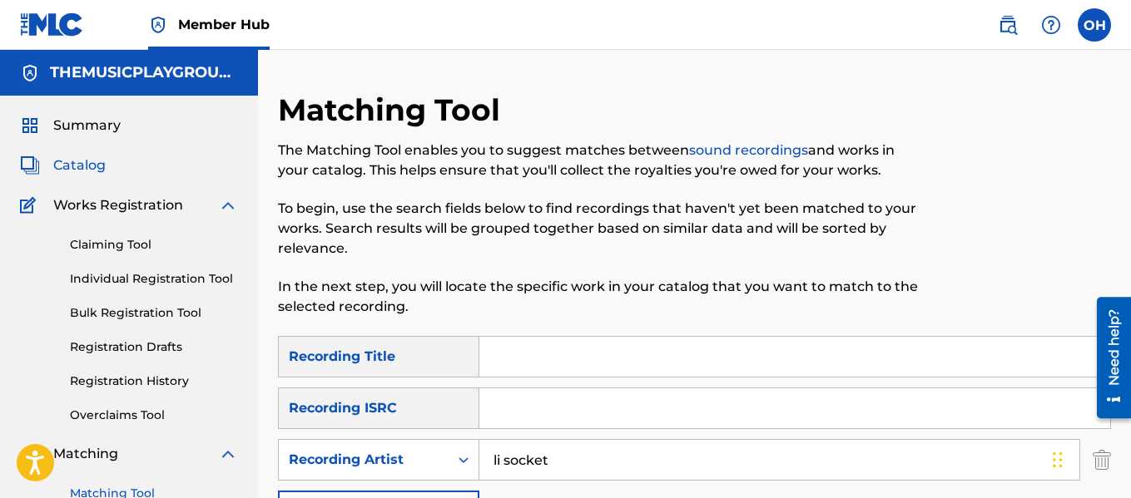
click at [102, 167] on span "Catalog" at bounding box center [79, 166] width 52 height 20
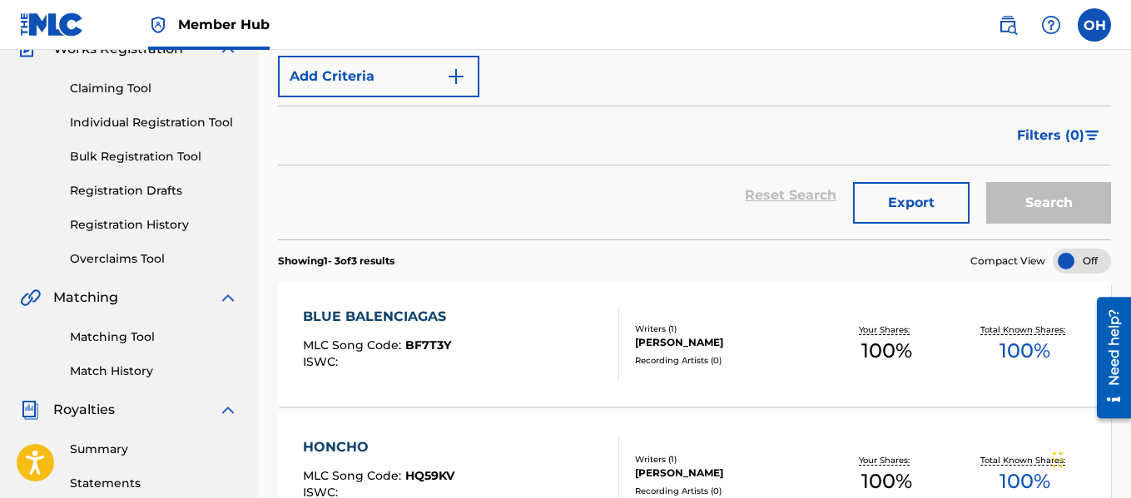
scroll to position [166, 0]
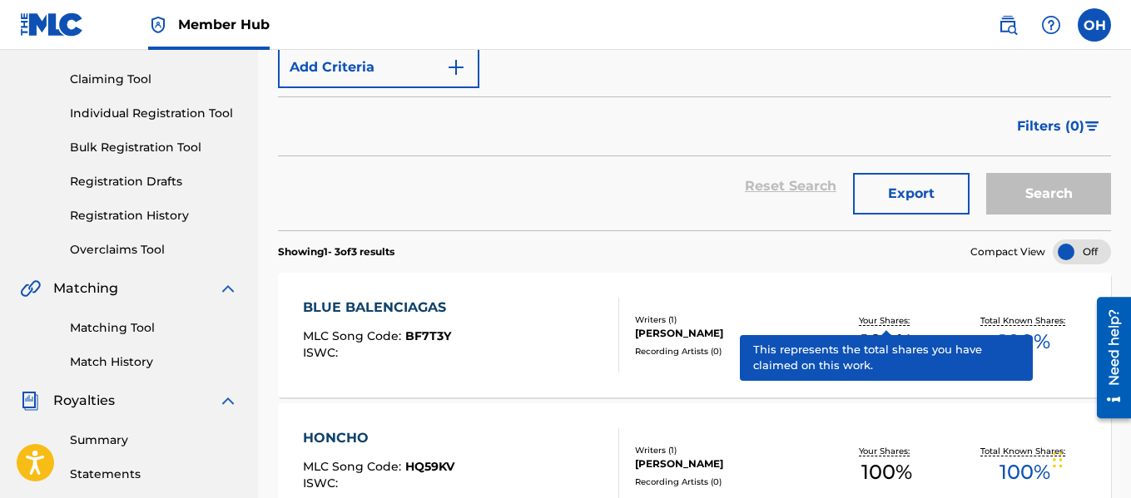
click at [899, 316] on p "Your Shares:" at bounding box center [886, 321] width 55 height 12
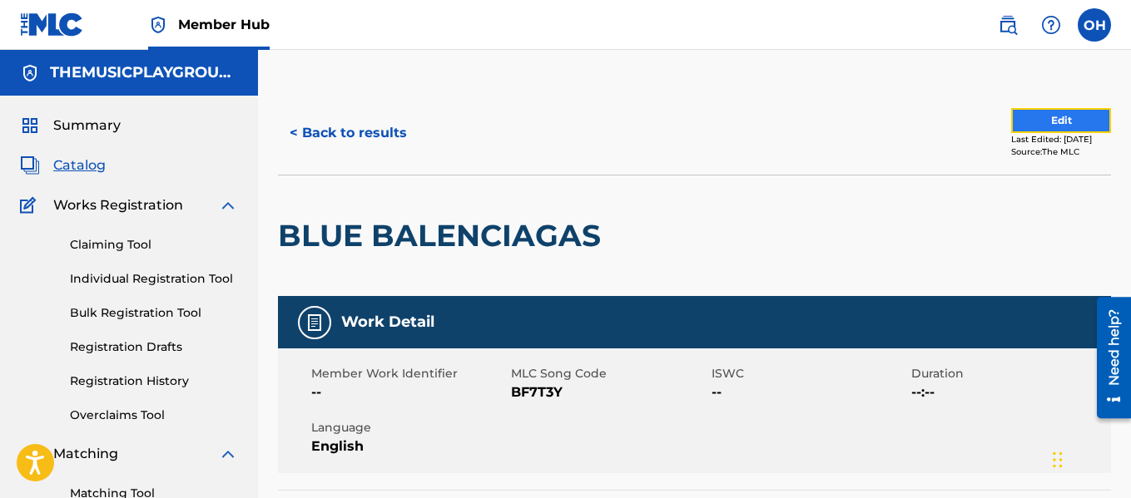
click at [1043, 117] on button "Edit" at bounding box center [1061, 120] width 100 height 25
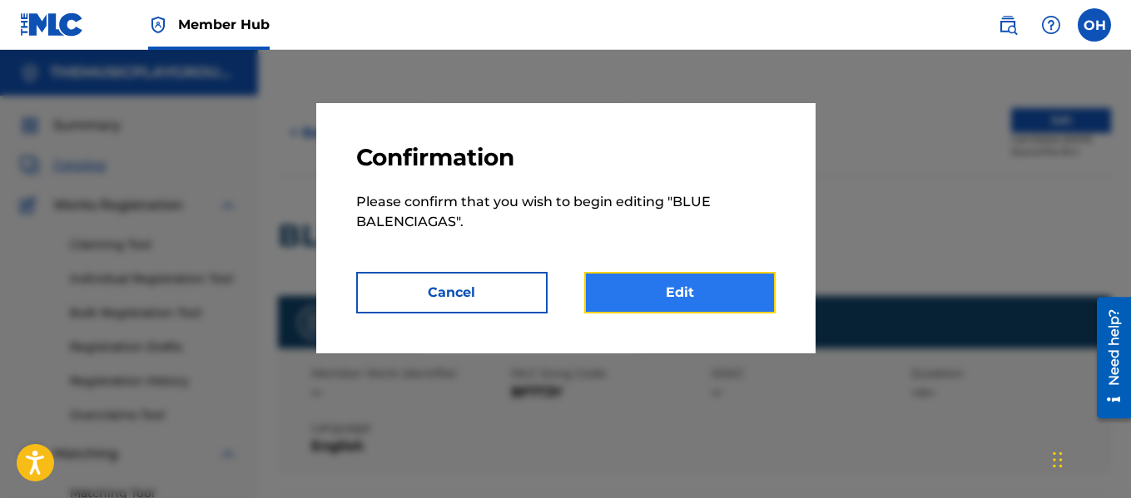
click at [728, 285] on link "Edit" at bounding box center [679, 293] width 191 height 42
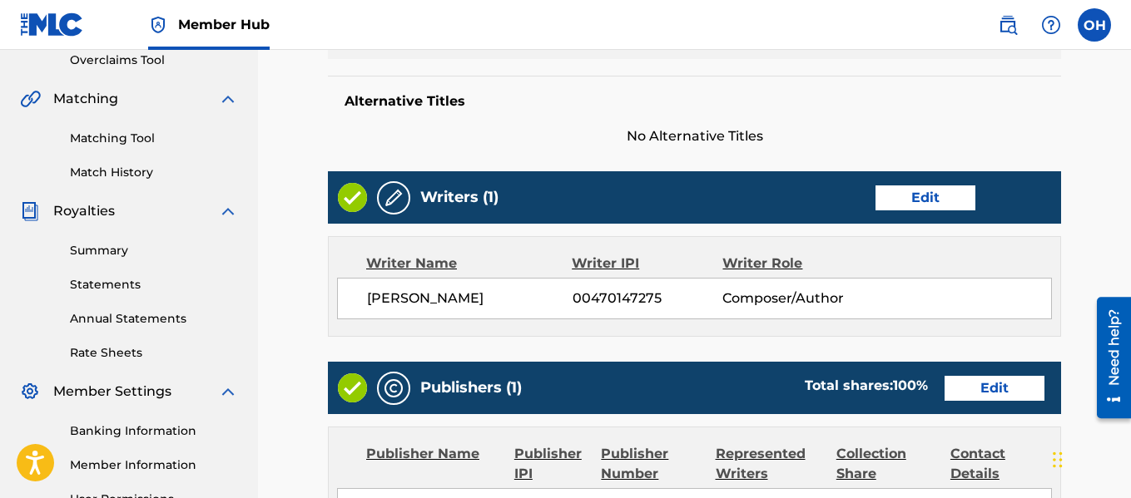
scroll to position [364, 0]
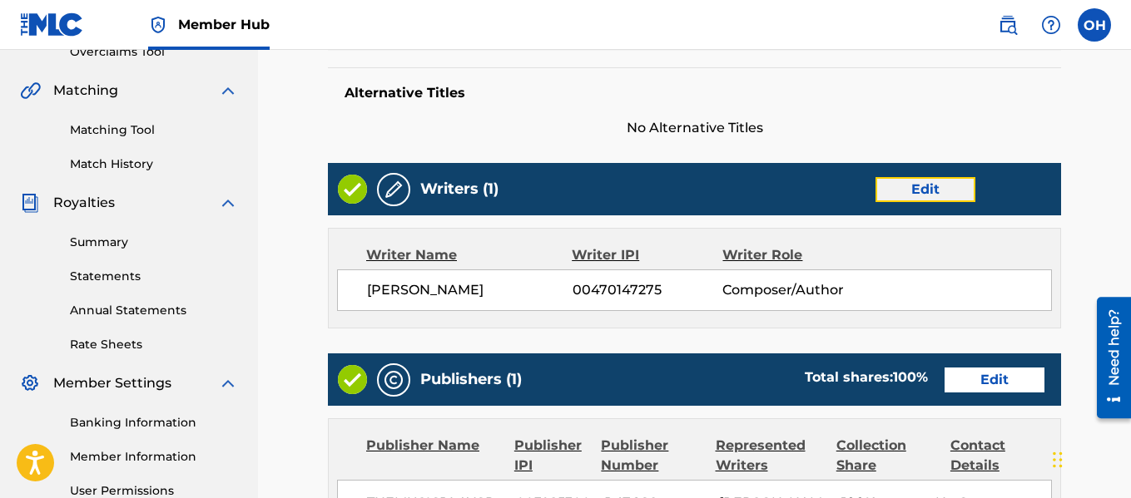
click at [927, 186] on link "Edit" at bounding box center [925, 189] width 100 height 25
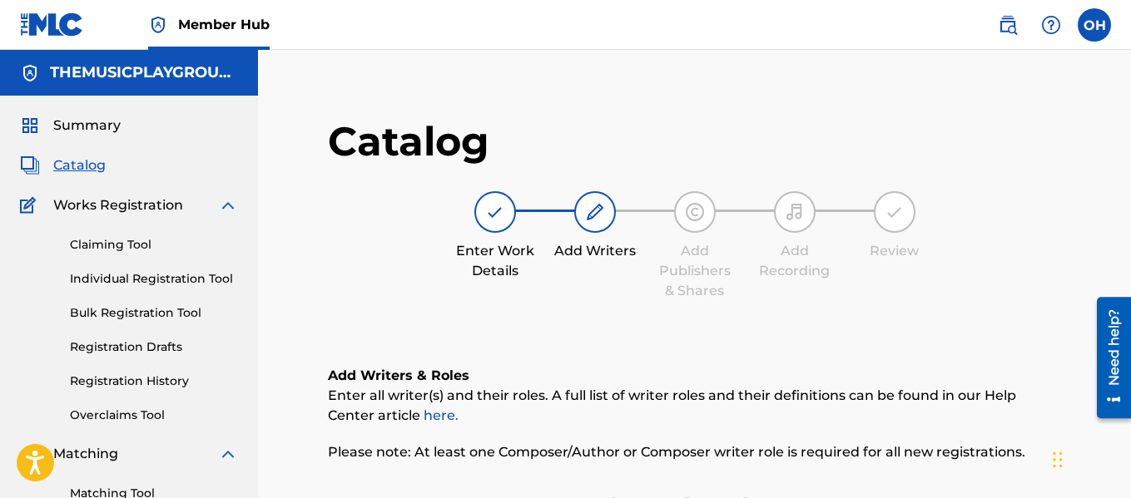
click at [84, 165] on span "Catalog" at bounding box center [79, 166] width 52 height 20
